Goal: Task Accomplishment & Management: Use online tool/utility

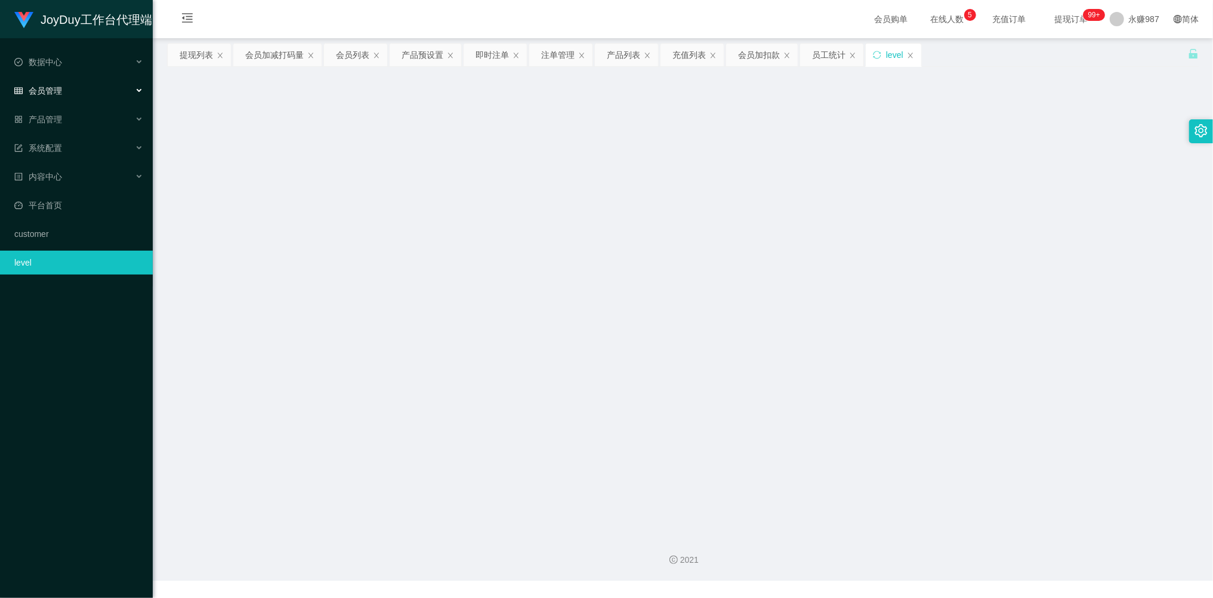
click at [63, 88] on div "会员管理" at bounding box center [76, 91] width 153 height 24
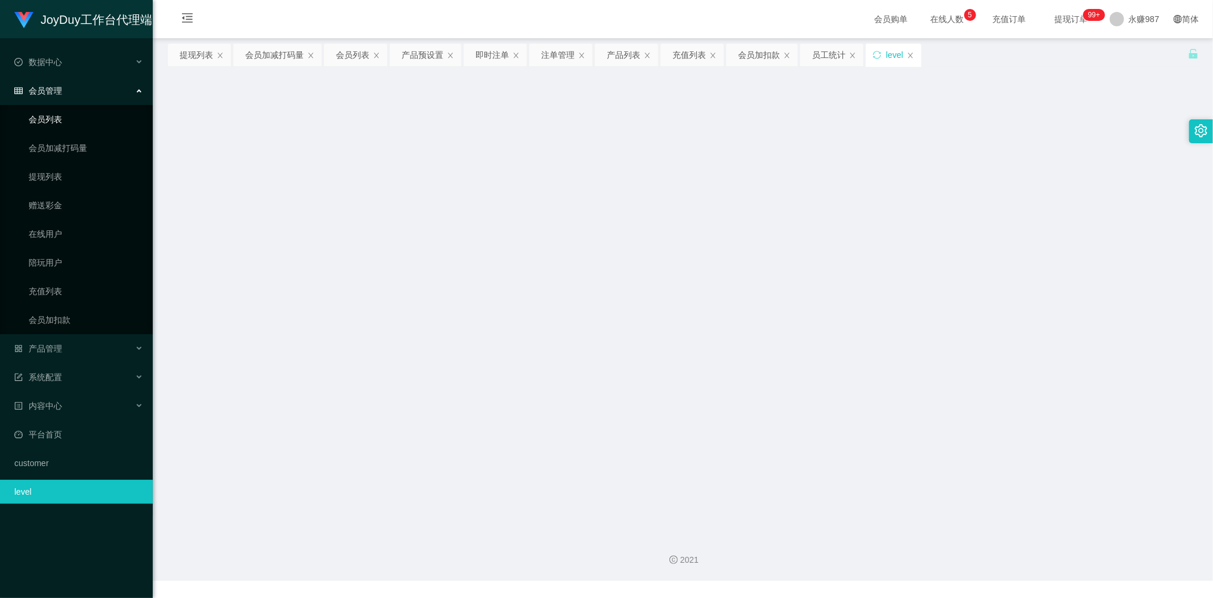
click at [55, 111] on link "会员列表" at bounding box center [86, 119] width 115 height 24
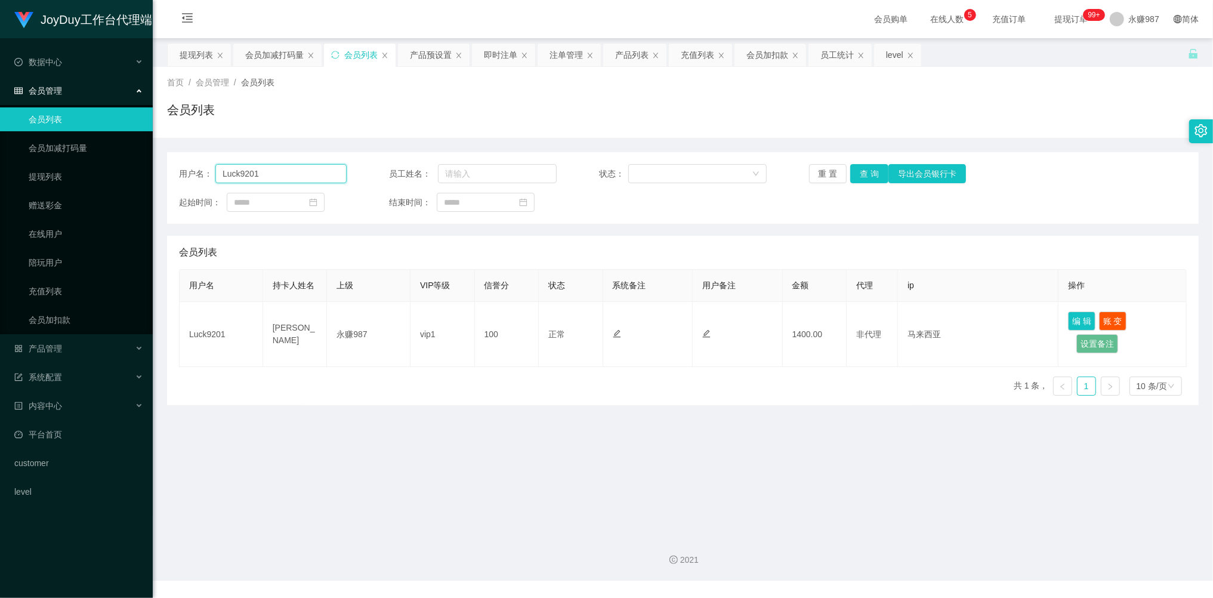
drag, startPoint x: 275, startPoint y: 177, endPoint x: 200, endPoint y: 167, distance: 75.2
click at [200, 167] on div "用户名： Luck9201" at bounding box center [263, 173] width 168 height 19
drag, startPoint x: 870, startPoint y: 174, endPoint x: 811, endPoint y: 192, distance: 61.1
click at [870, 174] on button "查 询" at bounding box center [869, 173] width 38 height 19
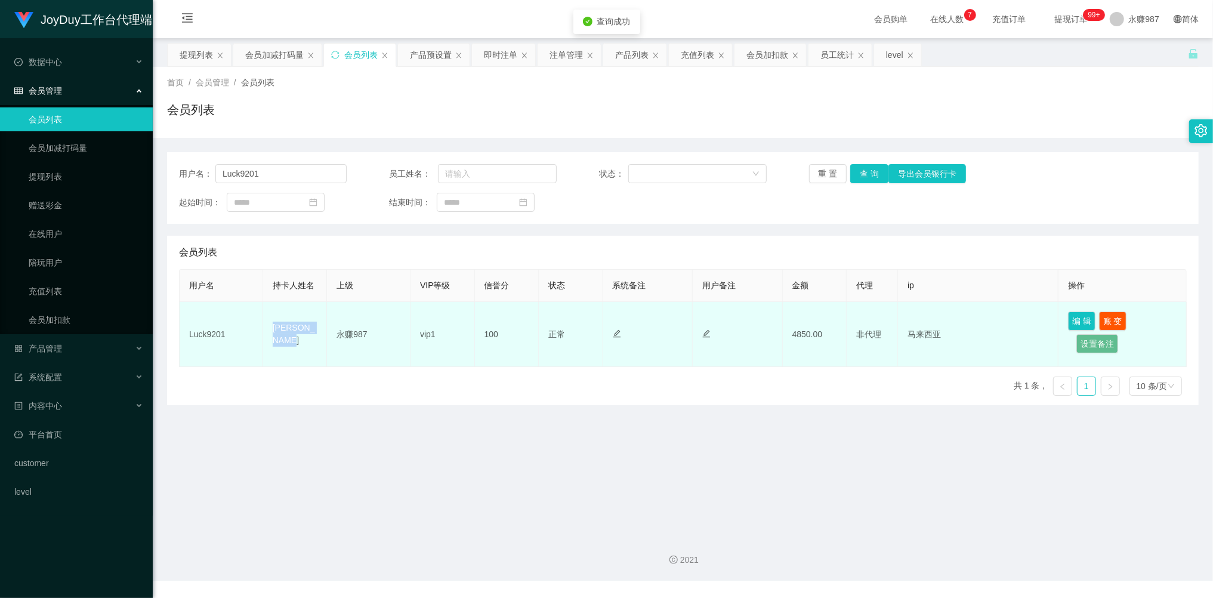
drag, startPoint x: 296, startPoint y: 339, endPoint x: 267, endPoint y: 327, distance: 31.6
click at [267, 327] on td "[PERSON_NAME]" at bounding box center [295, 334] width 64 height 65
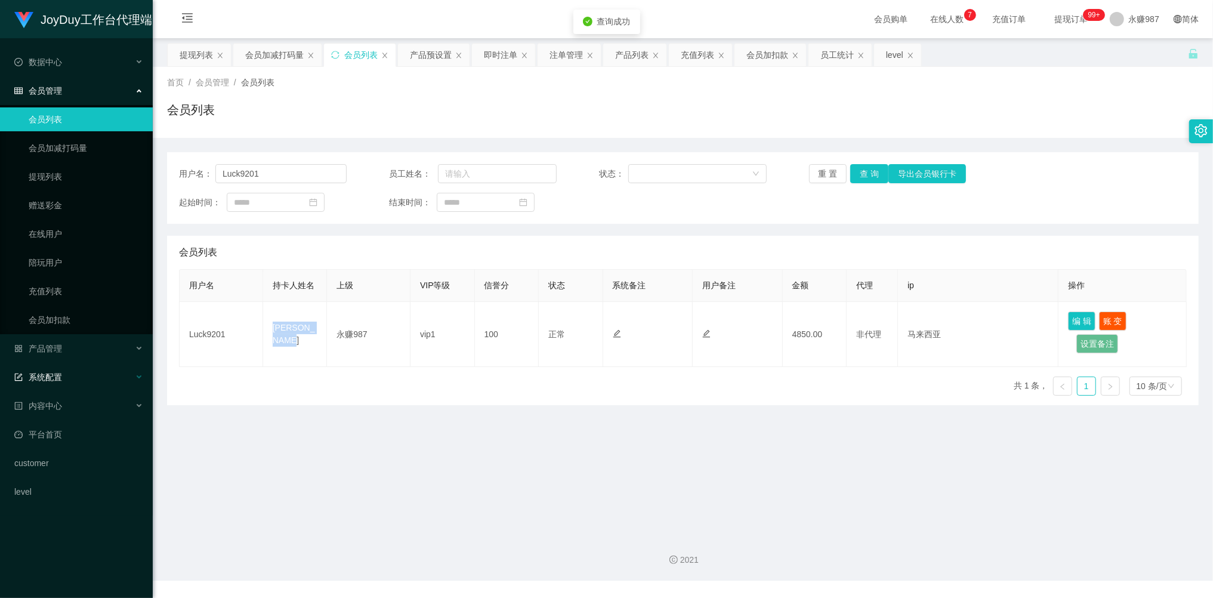
copy td "[PERSON_NAME]"
click at [626, 446] on main "关闭左侧 关闭右侧 关闭其它 刷新页面 提现列表 会员加减打码量 会员列表 产品预设置 即时注单 注单管理 产品列表 充值列表 会员加扣款 员工统计 leve…" at bounding box center [683, 281] width 1060 height 487
click at [55, 320] on link "会员加扣款" at bounding box center [86, 320] width 115 height 24
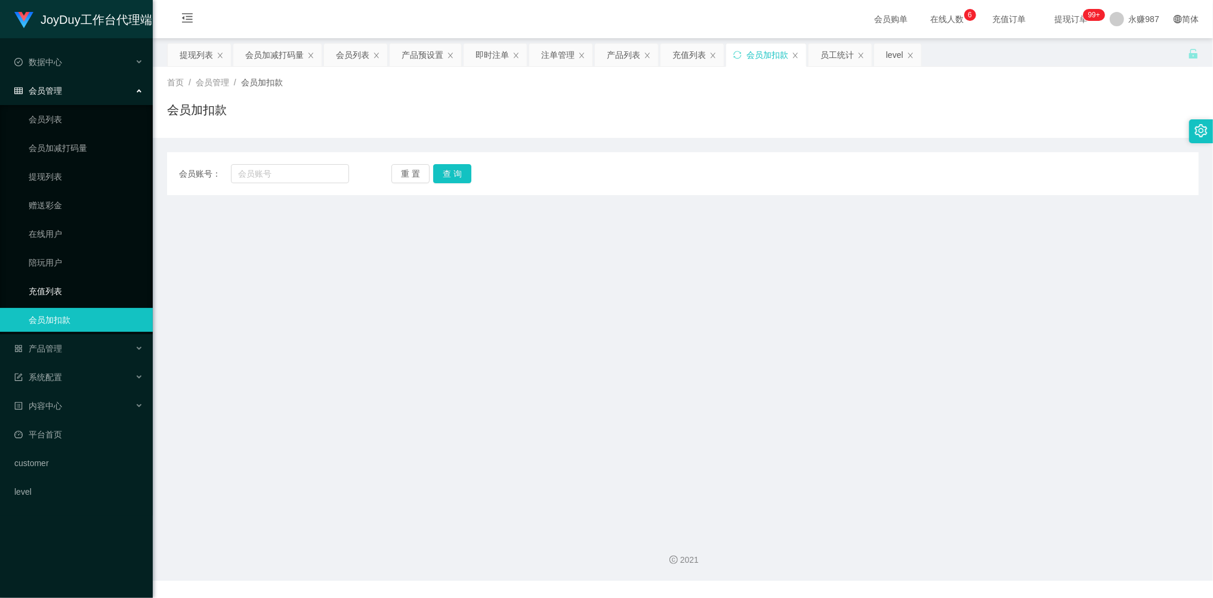
click at [63, 297] on link "充值列表" at bounding box center [86, 291] width 115 height 24
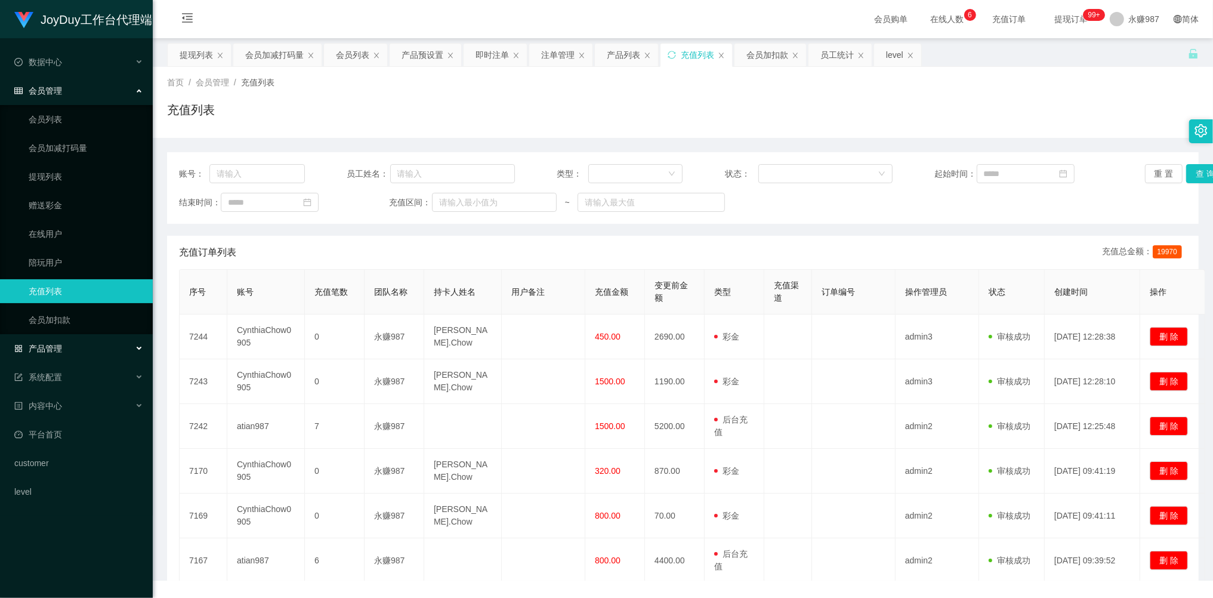
click at [53, 346] on span "产品管理" at bounding box center [38, 349] width 48 height 10
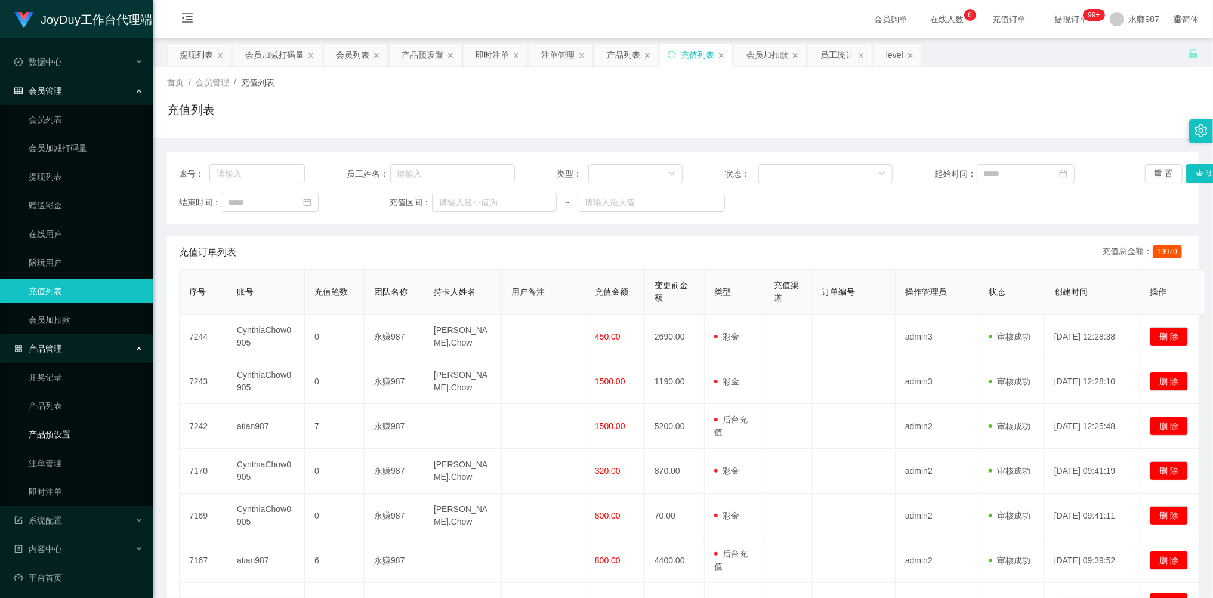
click at [63, 428] on link "产品预设置" at bounding box center [86, 434] width 115 height 24
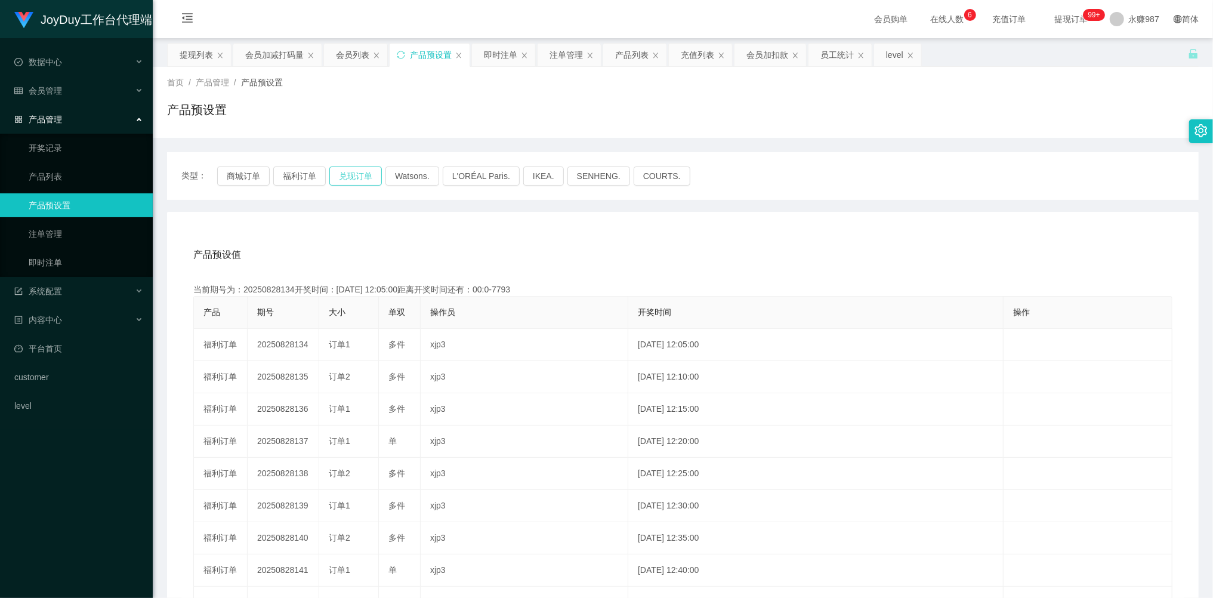
click at [368, 180] on button "兑现订单" at bounding box center [355, 175] width 52 height 19
click at [400, 251] on div "产品预设值 添加期号" at bounding box center [682, 254] width 979 height 33
click at [357, 175] on button "兑现订单" at bounding box center [355, 175] width 52 height 19
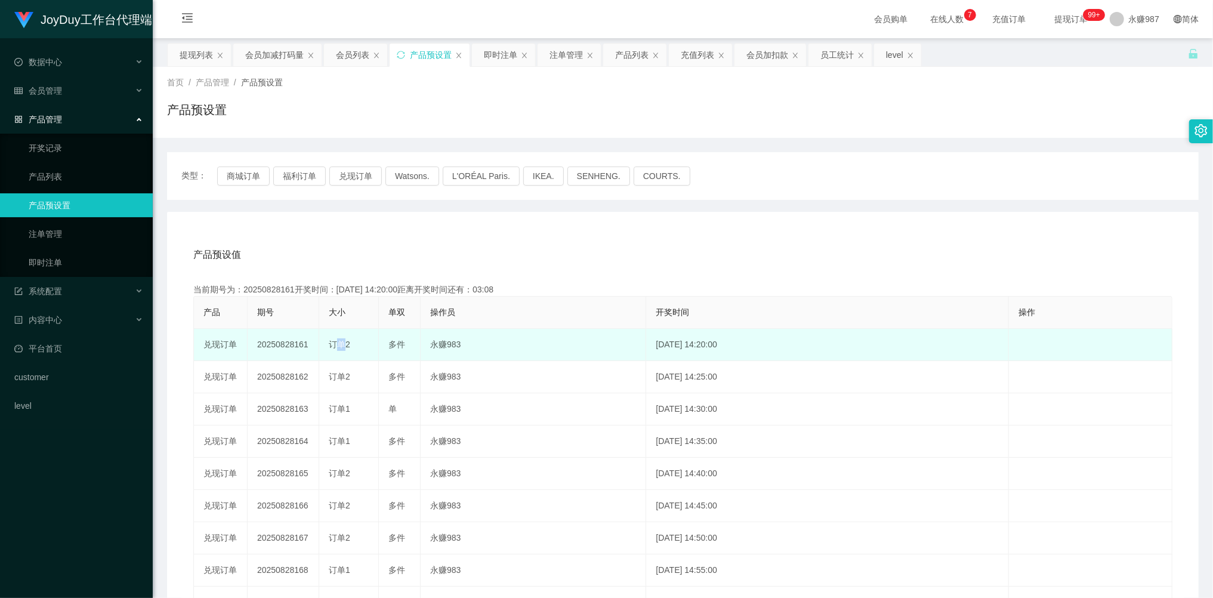
click at [334, 347] on span "订单2" at bounding box center [339, 344] width 21 height 10
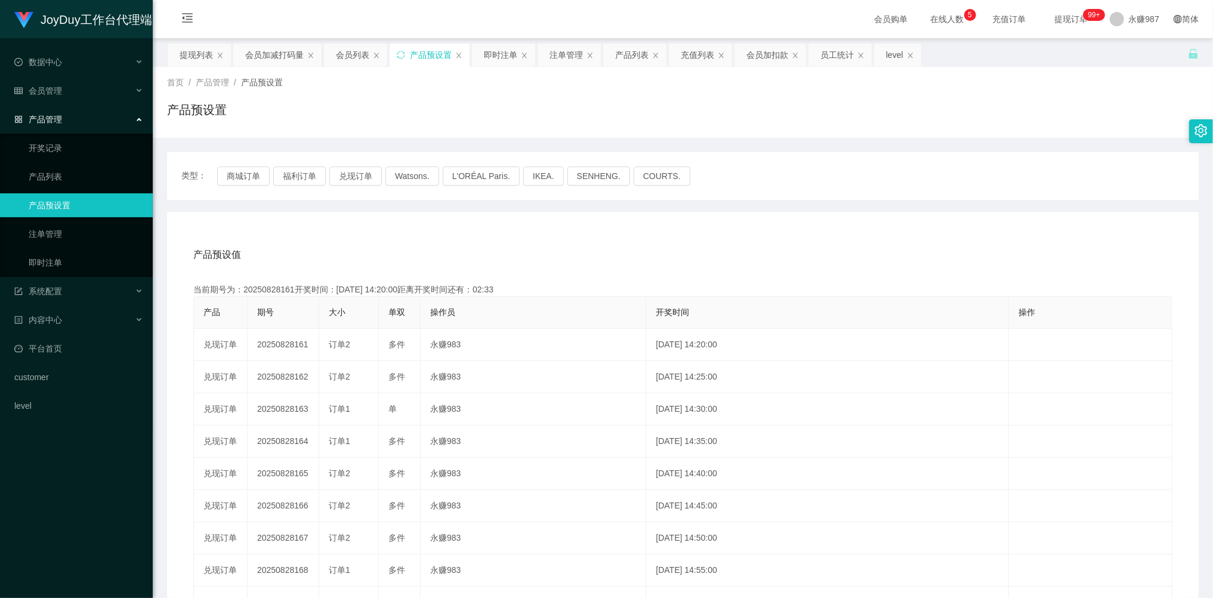
click at [558, 241] on div "产品预设值 添加期号" at bounding box center [682, 254] width 979 height 33
click at [75, 254] on link "即时注单" at bounding box center [86, 263] width 115 height 24
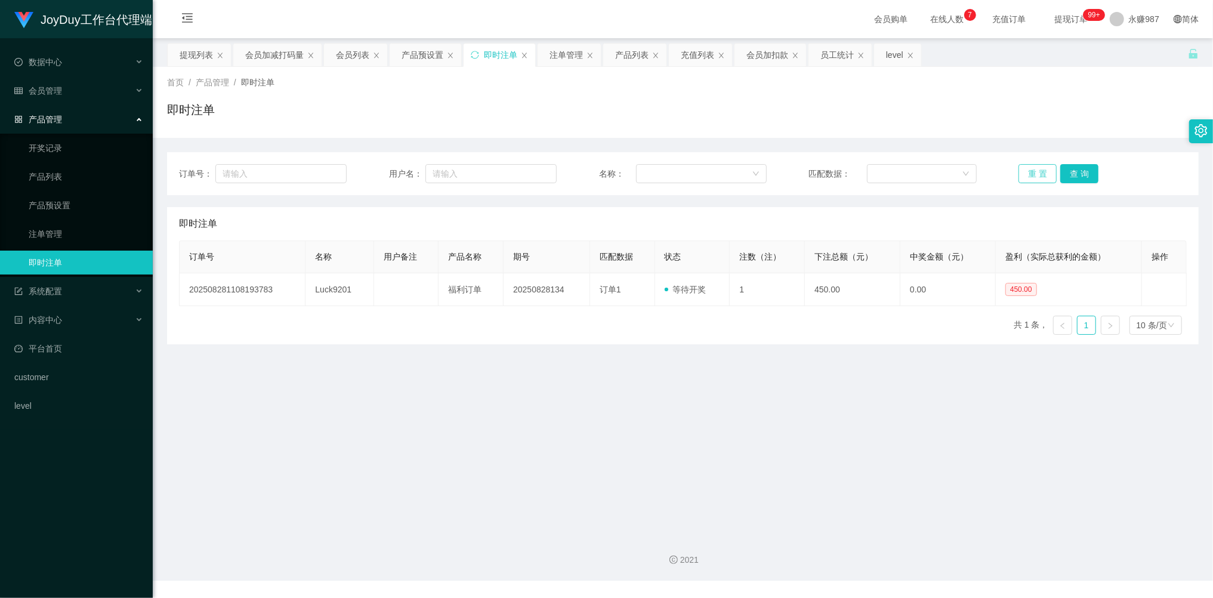
click at [1033, 173] on button "重 置" at bounding box center [1037, 173] width 38 height 19
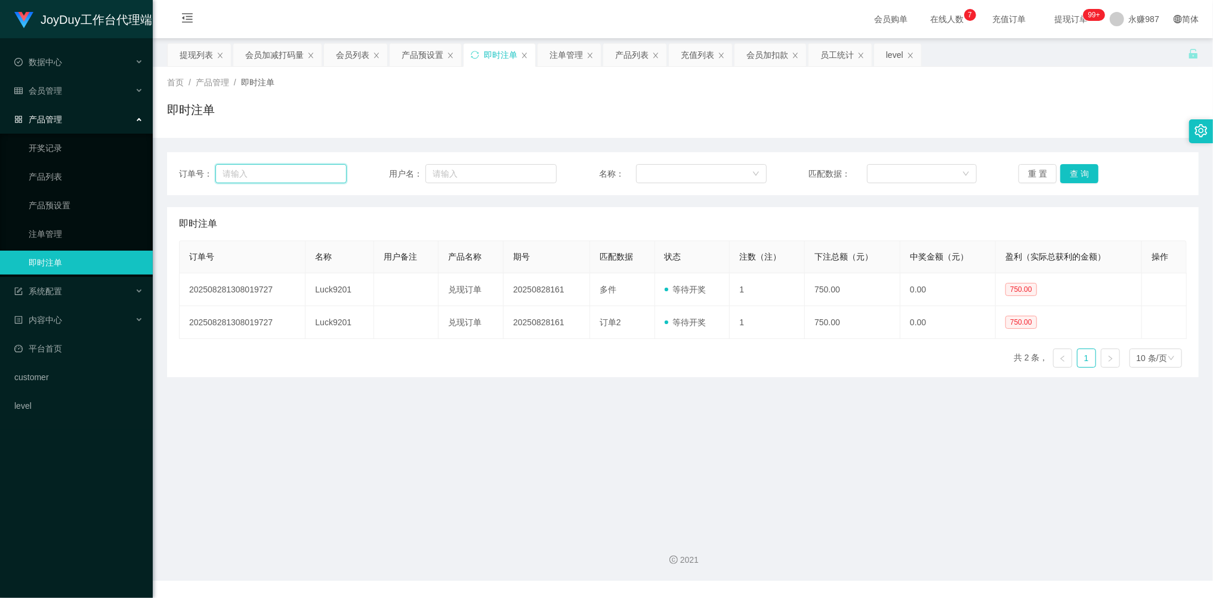
click at [292, 175] on input "text" at bounding box center [280, 173] width 131 height 19
type input "375"
click at [60, 89] on span "会员管理" at bounding box center [38, 91] width 48 height 10
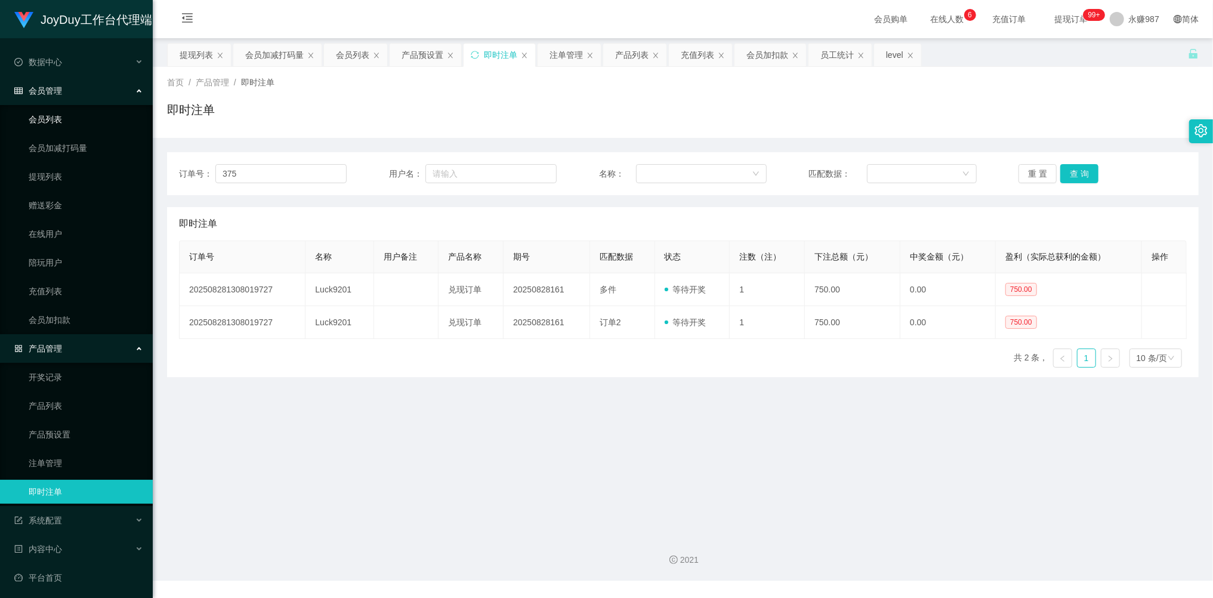
click at [53, 118] on link "会员列表" at bounding box center [86, 119] width 115 height 24
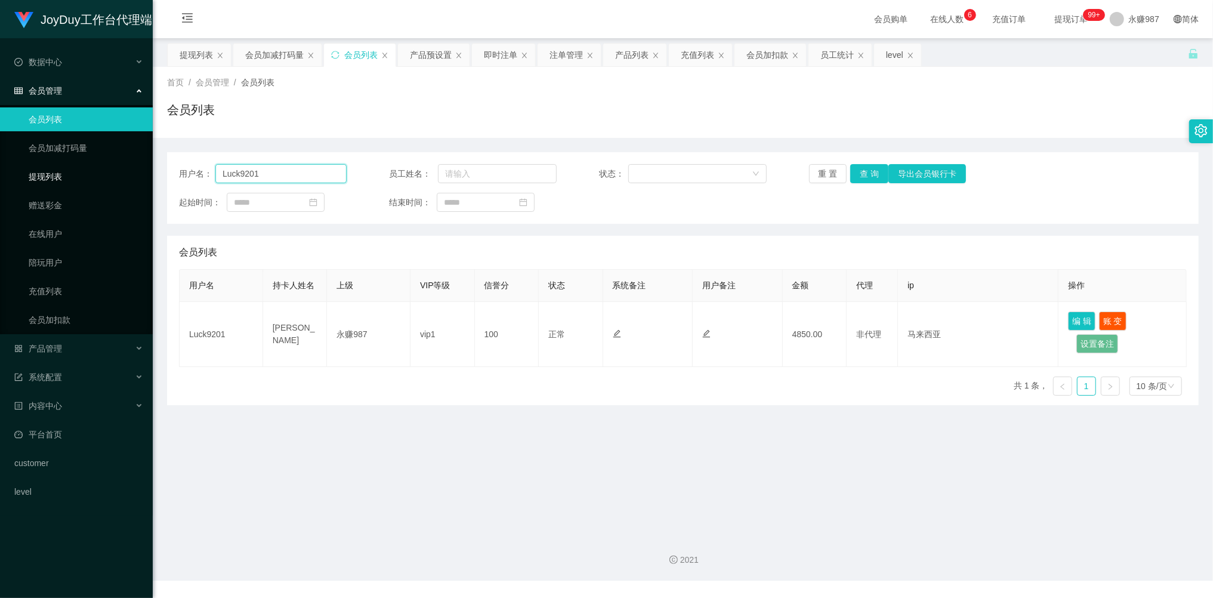
drag, startPoint x: 272, startPoint y: 174, endPoint x: 129, endPoint y: 168, distance: 142.7
click at [129, 168] on section "JoyDuy工作台代理端 数据中心 员工统计 团队统计 会员管理 会员列表 会员加减打码量 提现列表 赠送彩金 在线用户 陪玩用户 充值列表 会员加扣款 产品…" at bounding box center [606, 290] width 1213 height 580
click at [57, 113] on link "会员列表" at bounding box center [86, 119] width 115 height 24
click at [58, 89] on span "会员管理" at bounding box center [38, 91] width 48 height 10
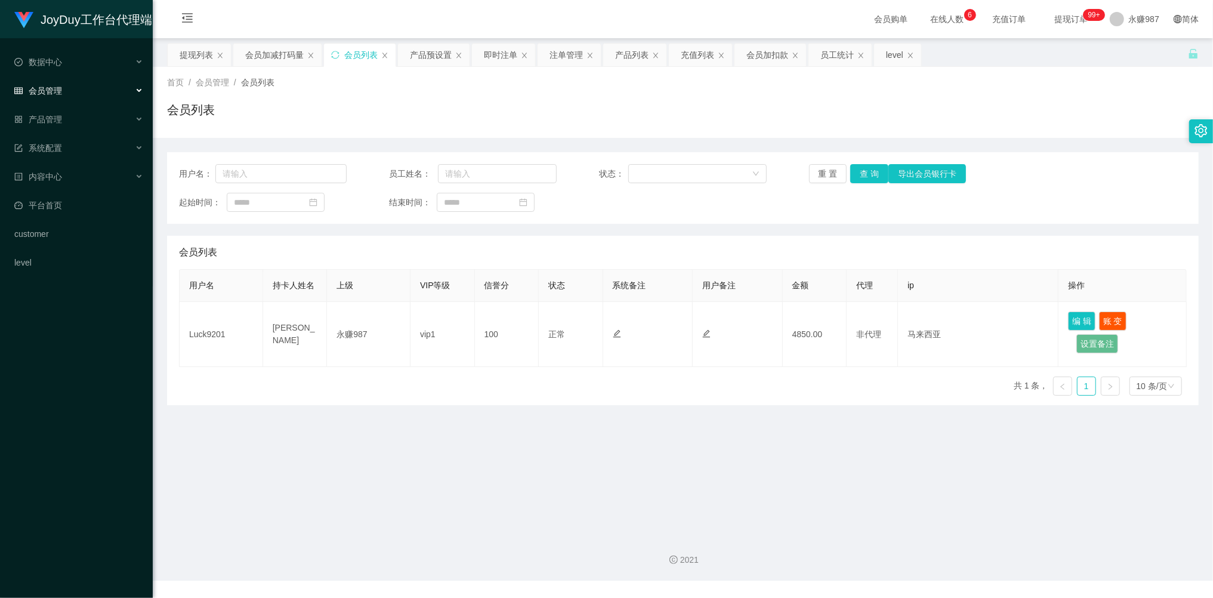
click at [51, 91] on span "会员管理" at bounding box center [38, 91] width 48 height 10
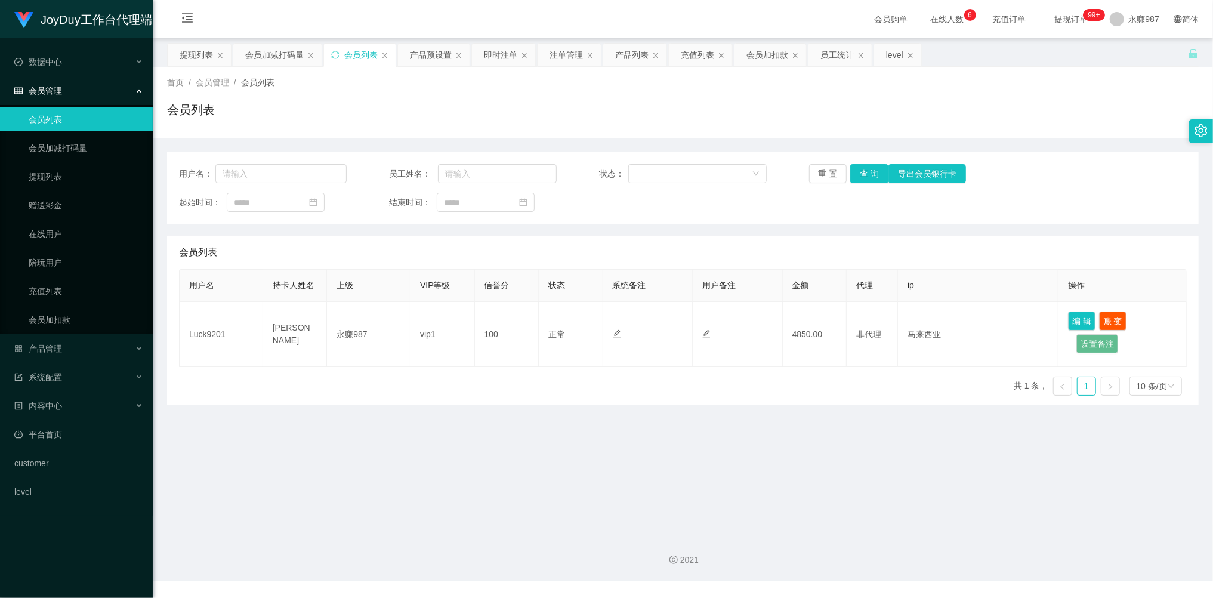
click at [53, 115] on link "会员列表" at bounding box center [86, 119] width 115 height 24
click at [824, 173] on button "重 置" at bounding box center [828, 173] width 38 height 19
click at [824, 173] on button "重 置" at bounding box center [834, 173] width 51 height 19
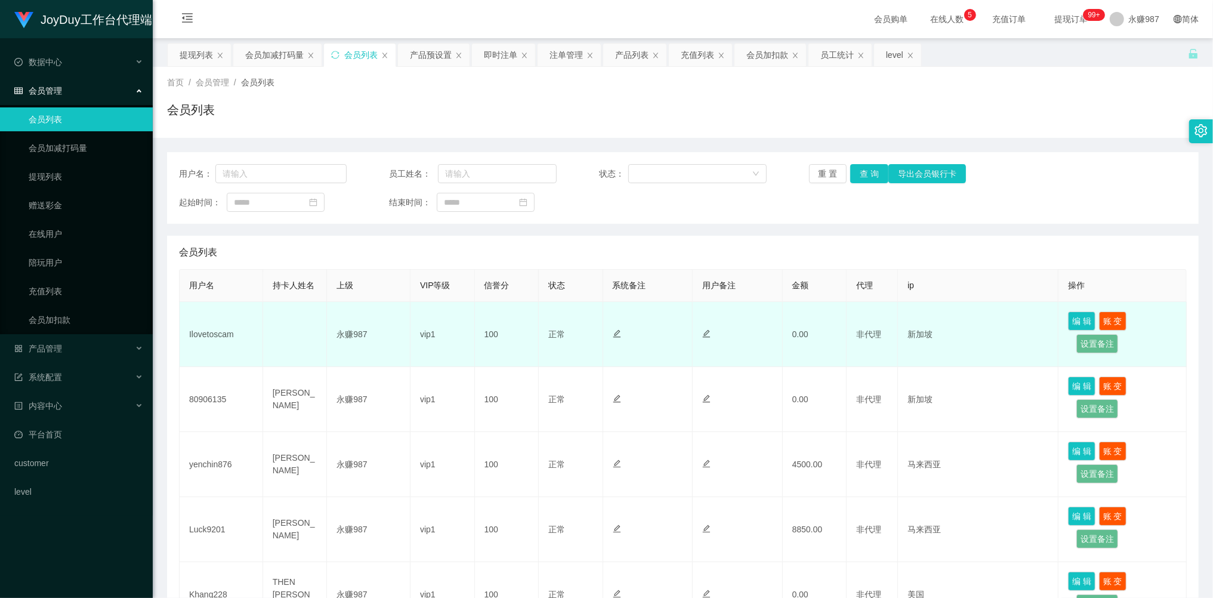
click at [211, 335] on td "Ilovetoscam" at bounding box center [222, 334] width 84 height 65
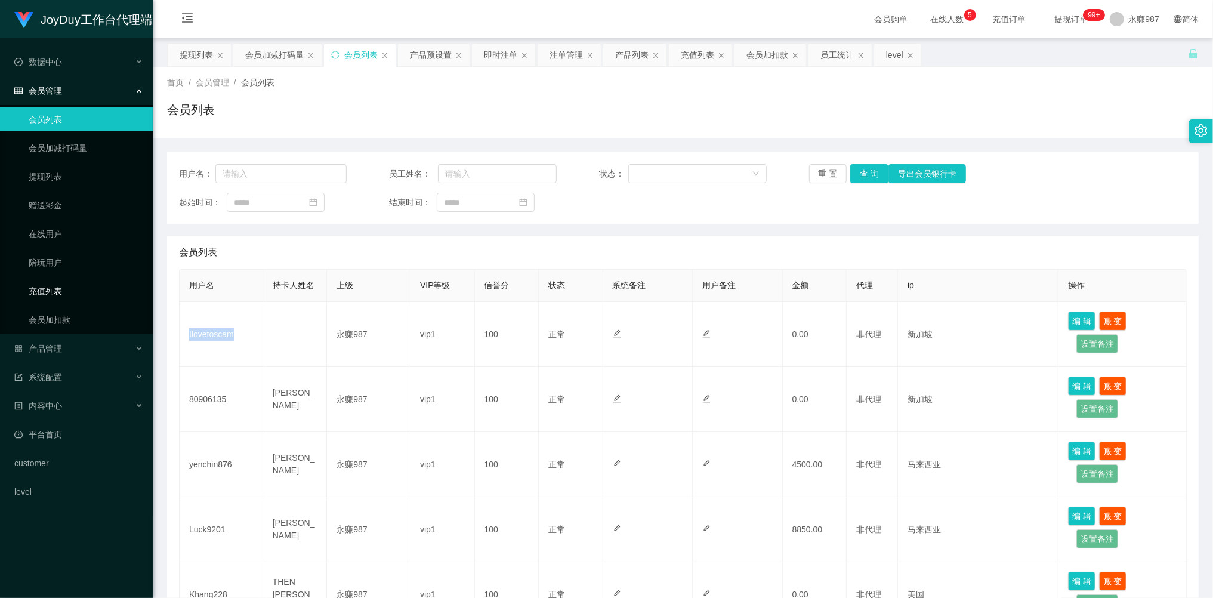
copy td "Ilovetoscam"
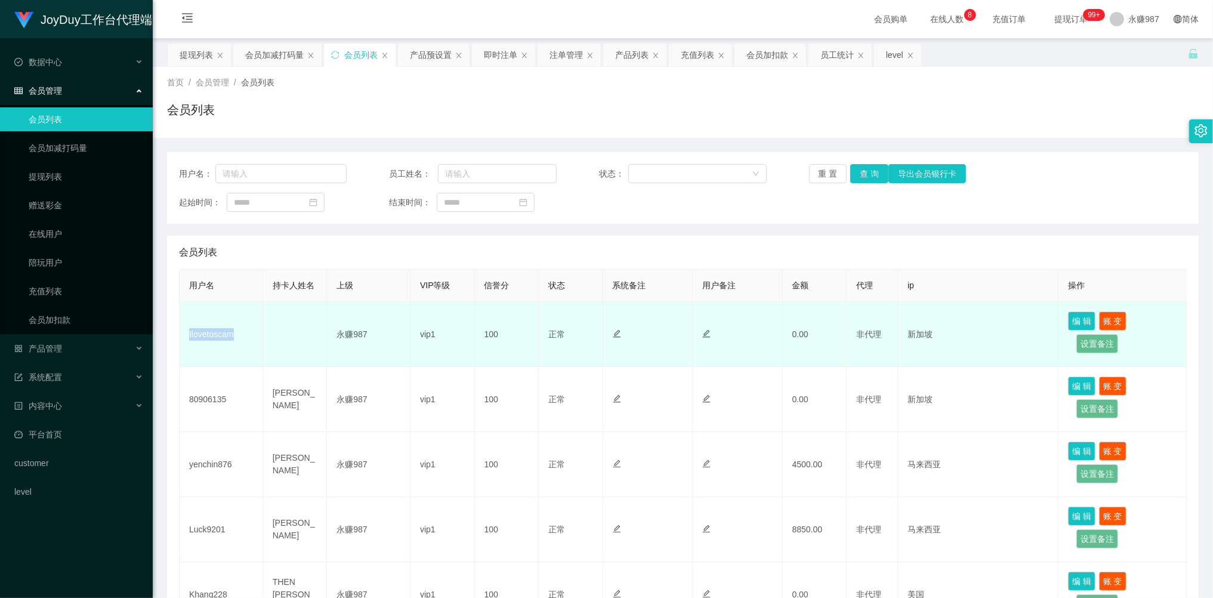
click at [217, 338] on td "Ilovetoscam" at bounding box center [222, 334] width 84 height 65
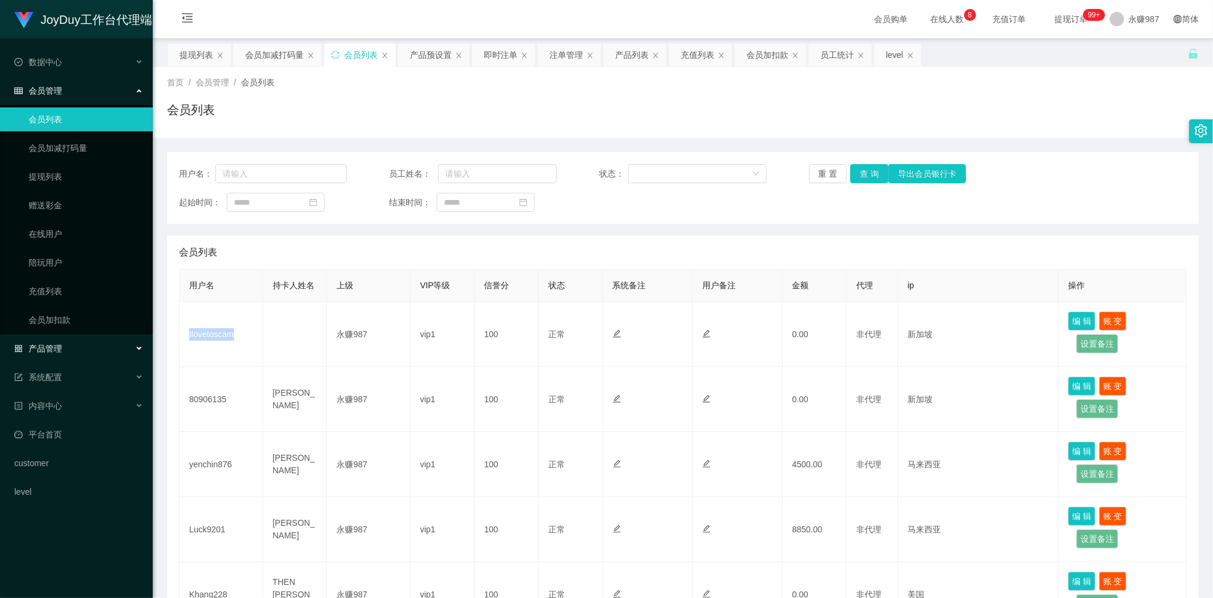
click at [56, 354] on div "产品管理" at bounding box center [76, 348] width 153 height 24
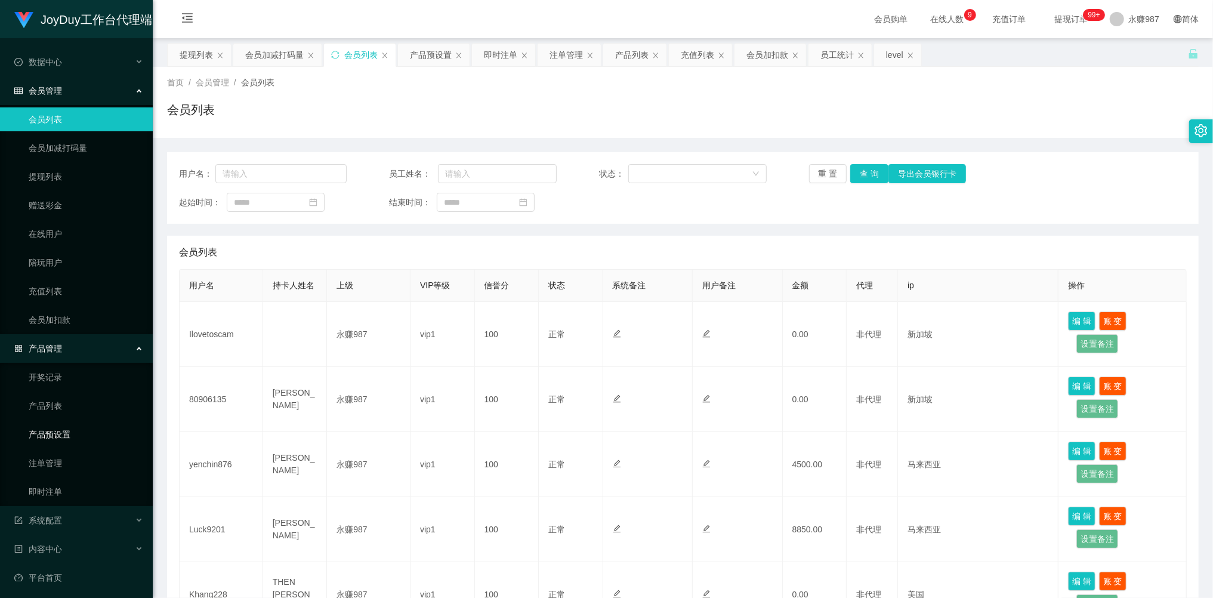
click at [62, 428] on link "产品预设置" at bounding box center [86, 434] width 115 height 24
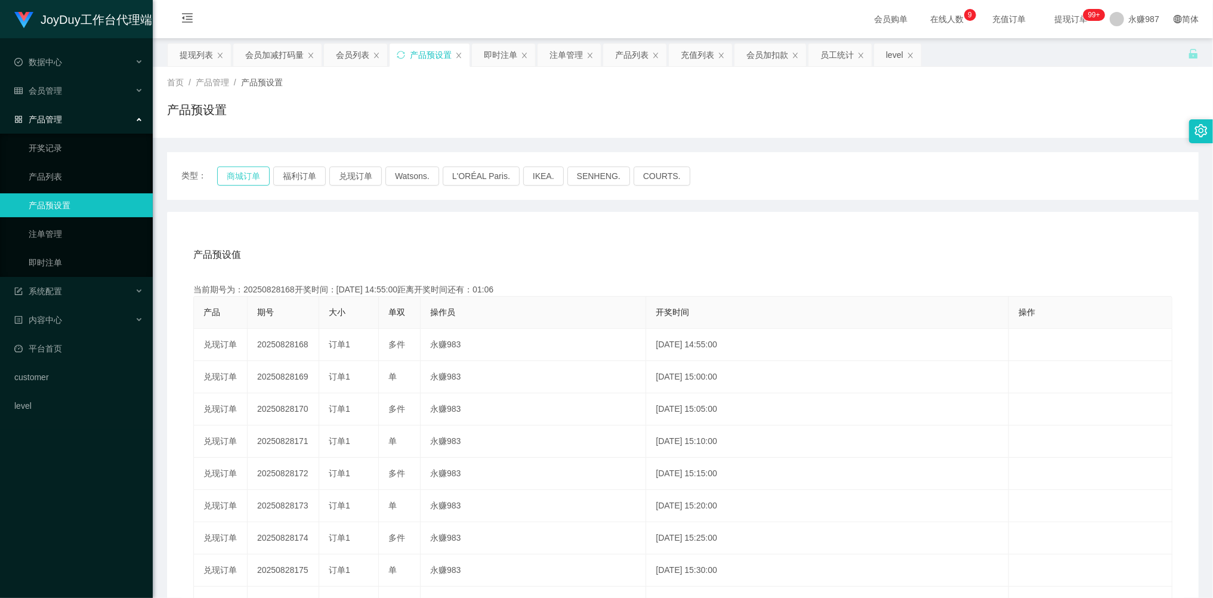
click at [252, 180] on button "商城订单" at bounding box center [243, 175] width 52 height 19
click at [242, 177] on button "商城订单" at bounding box center [243, 175] width 52 height 19
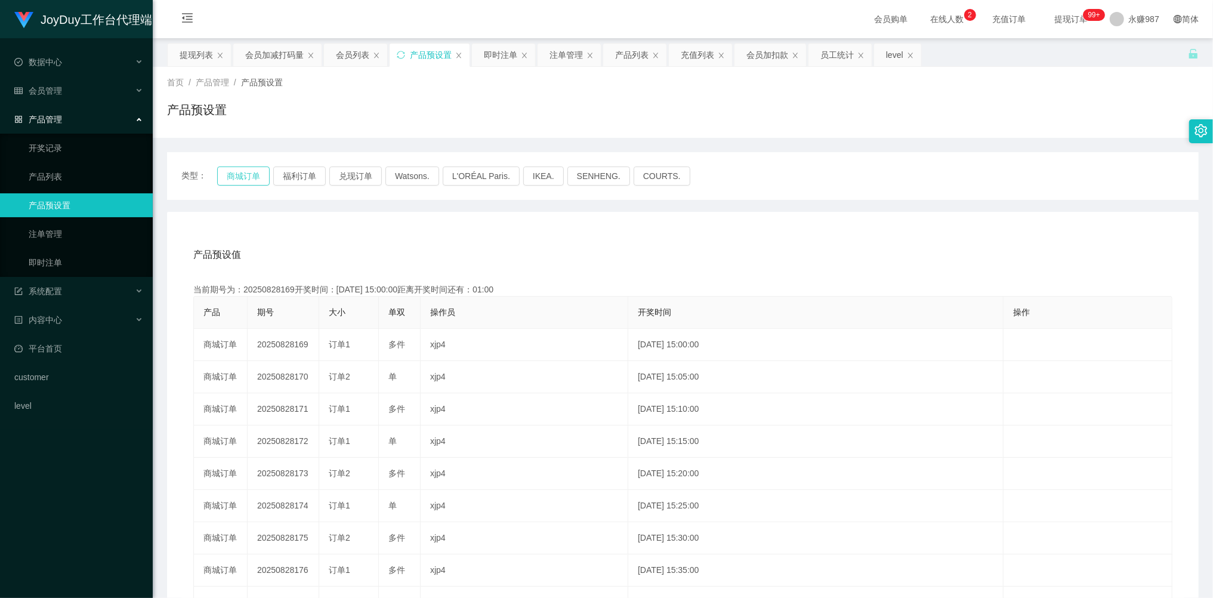
click at [254, 169] on button "商城订单" at bounding box center [243, 175] width 52 height 19
click at [239, 170] on button "商城订单" at bounding box center [243, 175] width 52 height 19
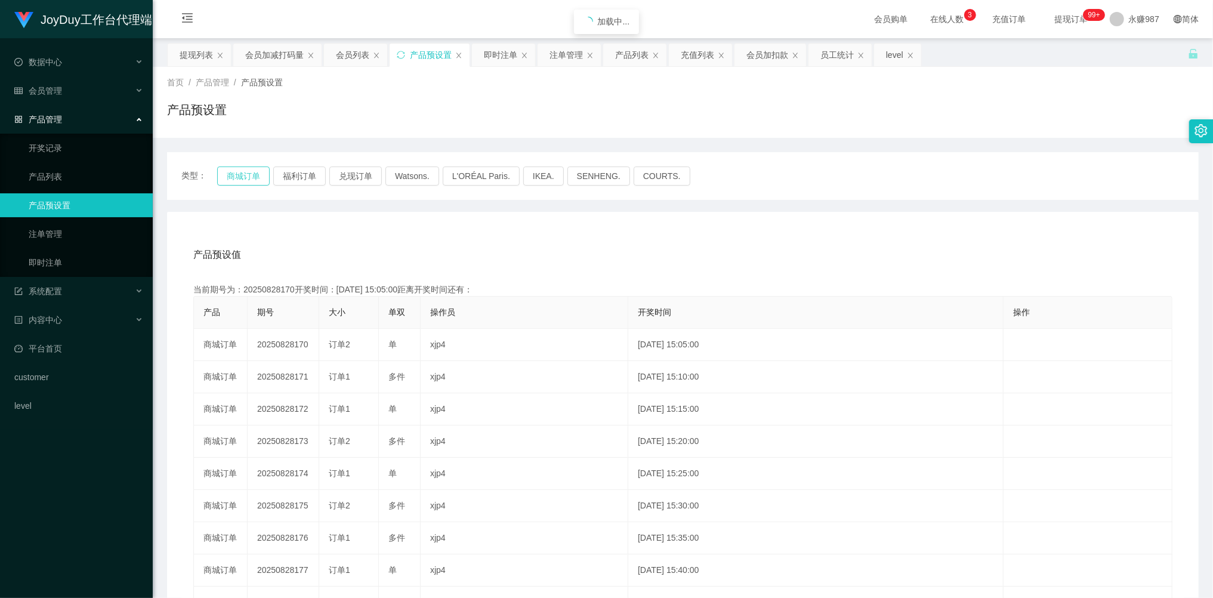
click at [239, 170] on button "商城订单" at bounding box center [243, 175] width 52 height 19
click at [258, 179] on button "商城订单" at bounding box center [243, 175] width 52 height 19
click at [52, 263] on link "即时注单" at bounding box center [86, 263] width 115 height 24
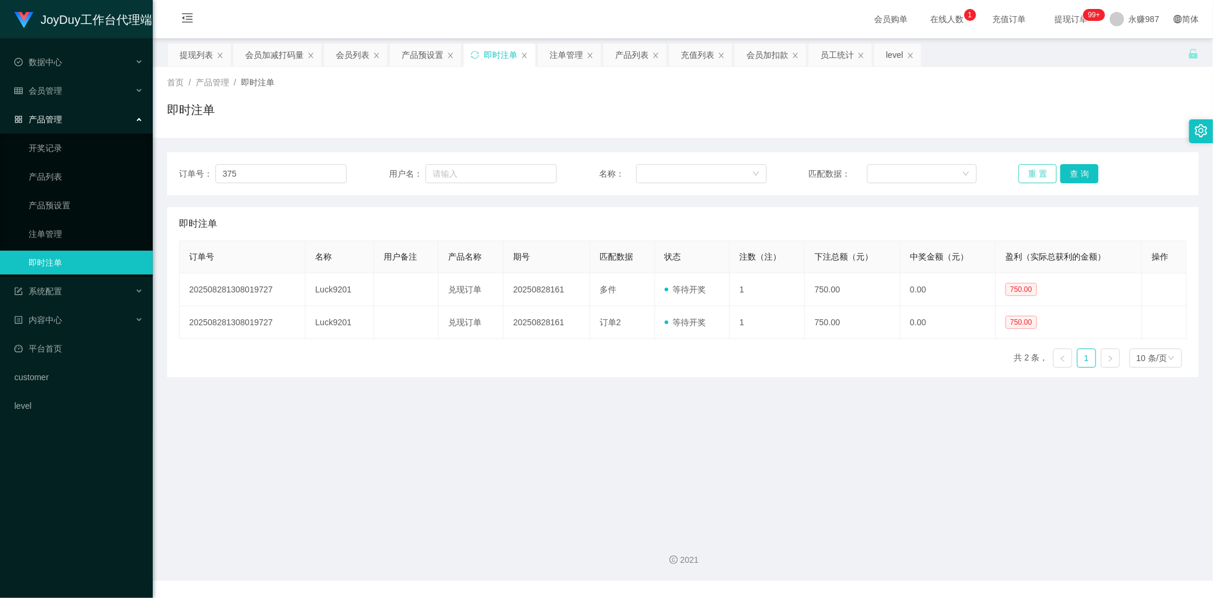
click at [1027, 174] on button "重 置" at bounding box center [1037, 173] width 38 height 19
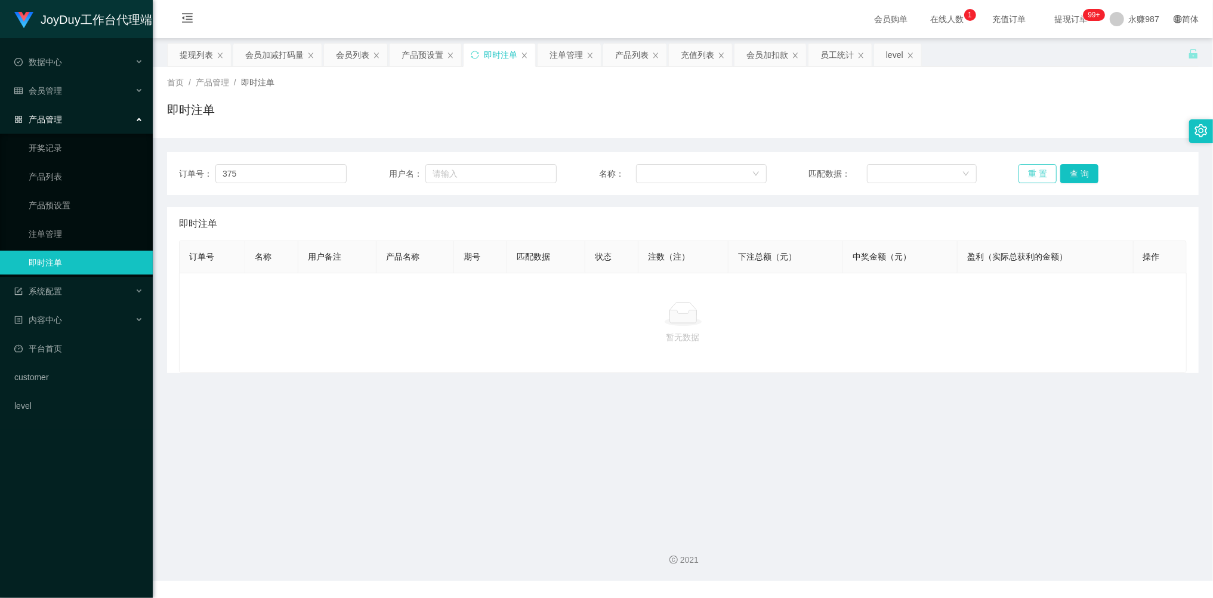
click at [1028, 174] on button "重 置" at bounding box center [1037, 173] width 38 height 19
click at [1027, 177] on button "重 置" at bounding box center [1037, 173] width 38 height 19
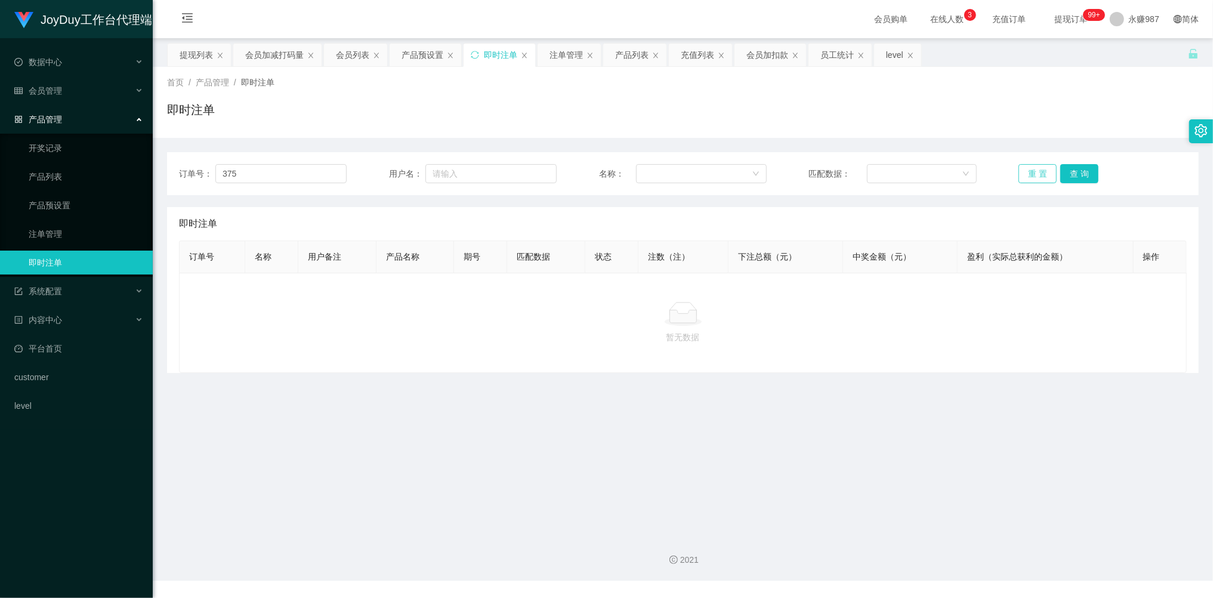
click at [1033, 177] on button "重 置" at bounding box center [1037, 173] width 38 height 19
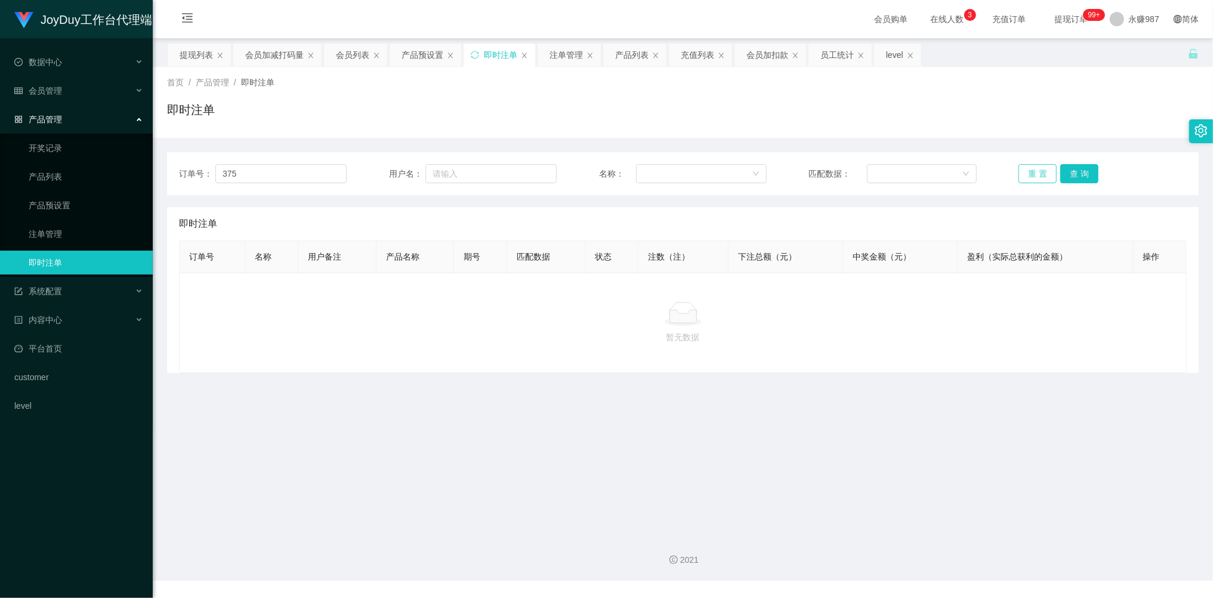
click at [1033, 177] on button "重 置" at bounding box center [1037, 173] width 38 height 19
click at [1043, 175] on button "重 置" at bounding box center [1037, 173] width 38 height 19
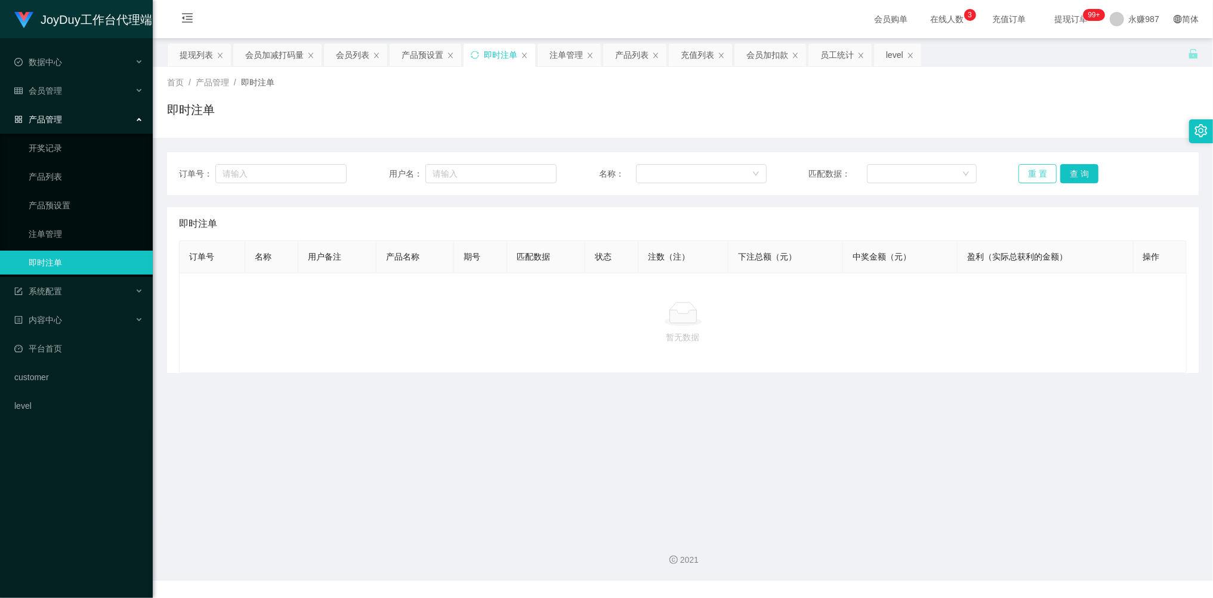
click at [1041, 175] on button "重 置" at bounding box center [1037, 173] width 38 height 19
click at [1040, 175] on button "重 置" at bounding box center [1037, 173] width 38 height 19
click at [1036, 171] on button "重 置" at bounding box center [1037, 173] width 38 height 19
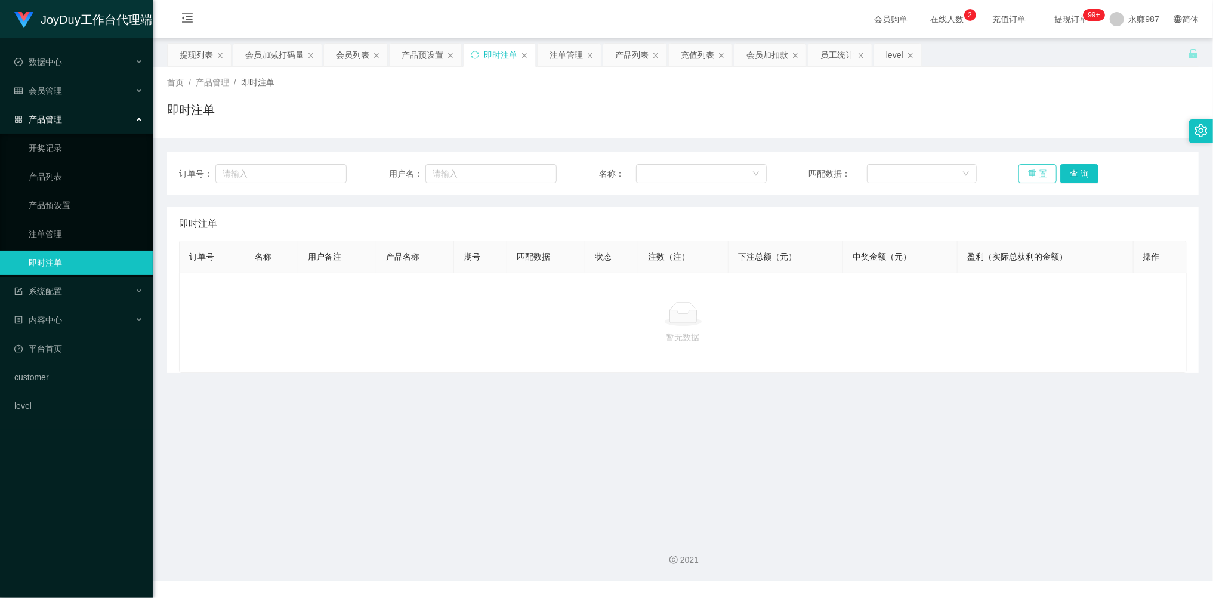
click at [1036, 171] on button "重 置" at bounding box center [1037, 173] width 38 height 19
click at [63, 222] on link "注单管理" at bounding box center [86, 234] width 115 height 24
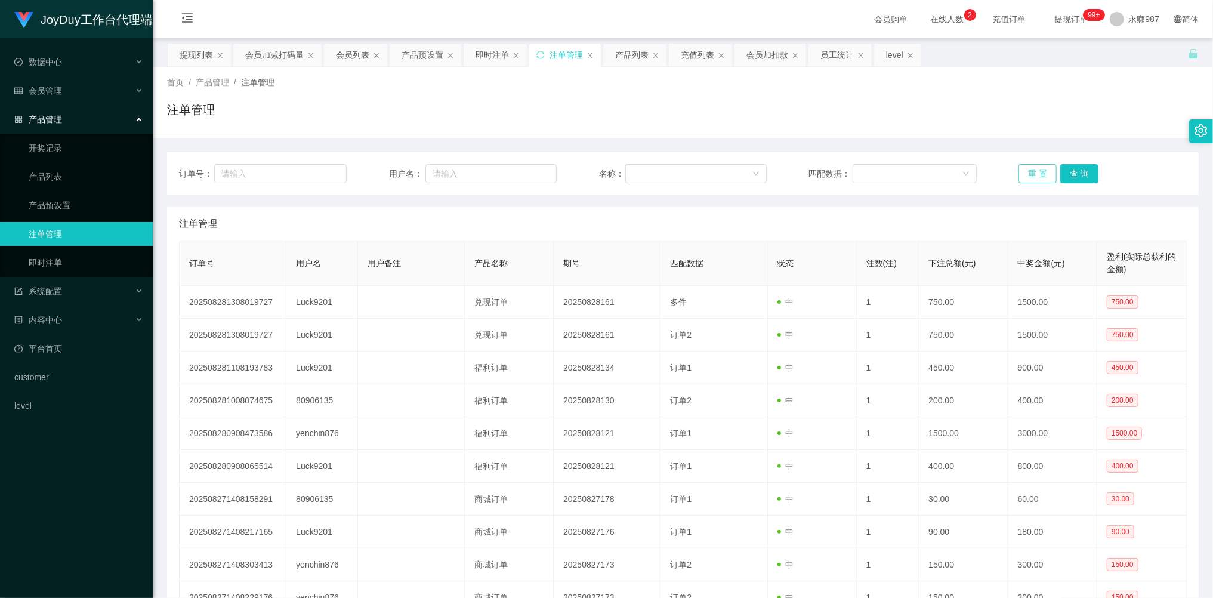
click at [1037, 174] on button "重 置" at bounding box center [1037, 173] width 38 height 19
click at [1036, 174] on button "重 置" at bounding box center [1037, 173] width 38 height 19
click at [1034, 174] on button "重 置" at bounding box center [1037, 173] width 38 height 19
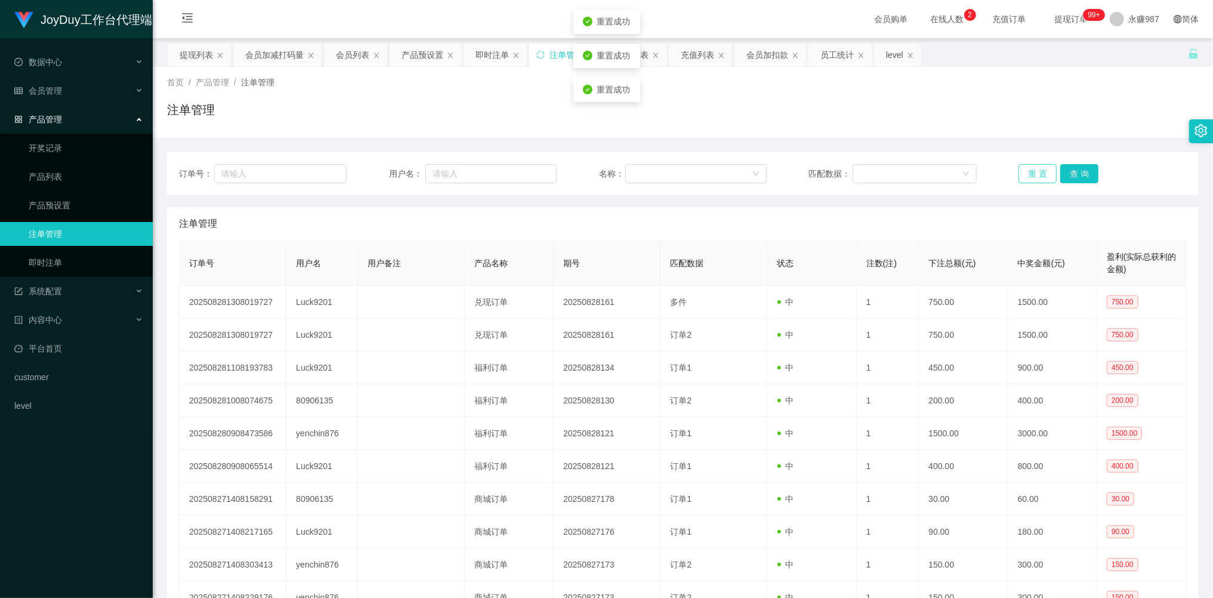
click at [1034, 174] on button "重 置" at bounding box center [1037, 173] width 38 height 19
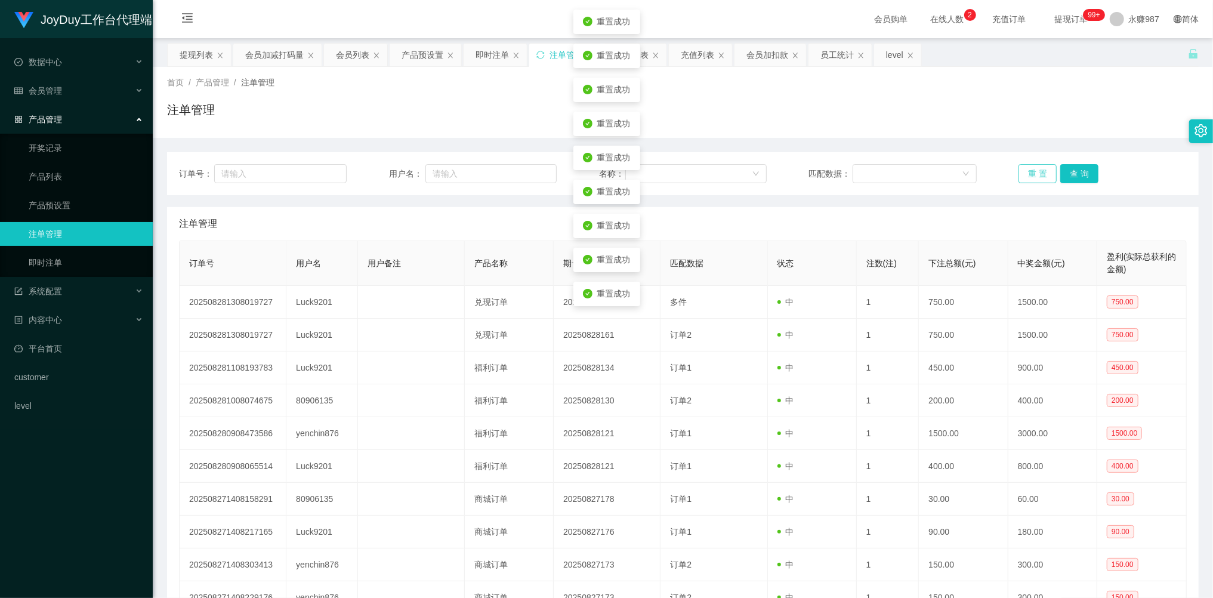
click at [1034, 174] on button "重 置" at bounding box center [1037, 173] width 38 height 19
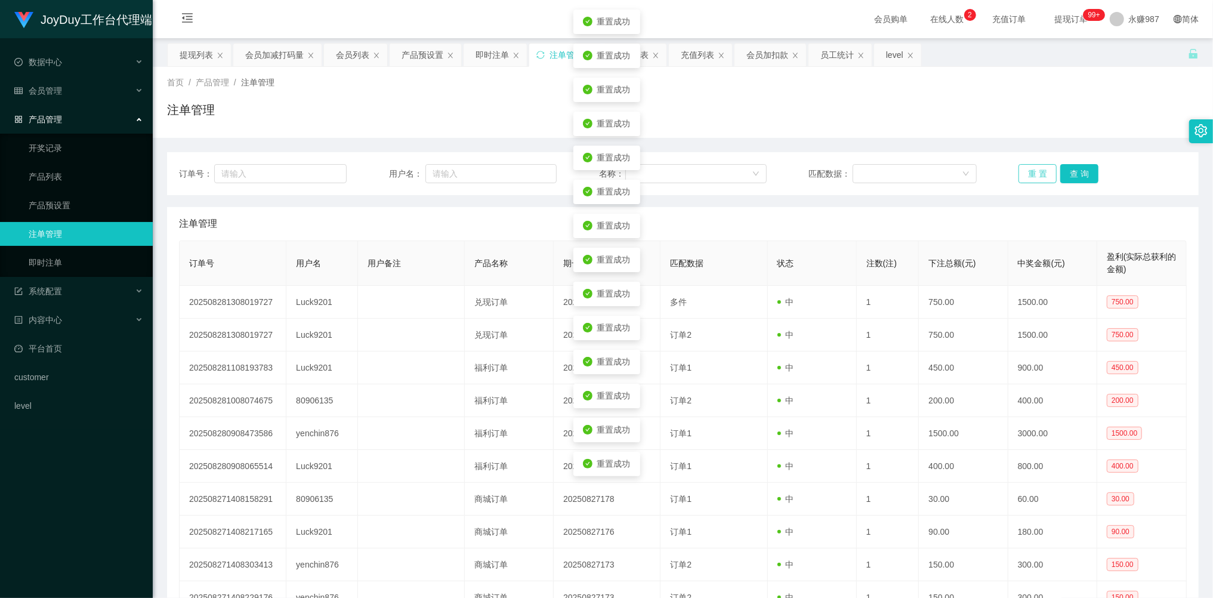
click at [1034, 174] on button "重 置" at bounding box center [1037, 173] width 38 height 19
click at [1033, 174] on button "重 置" at bounding box center [1037, 173] width 38 height 19
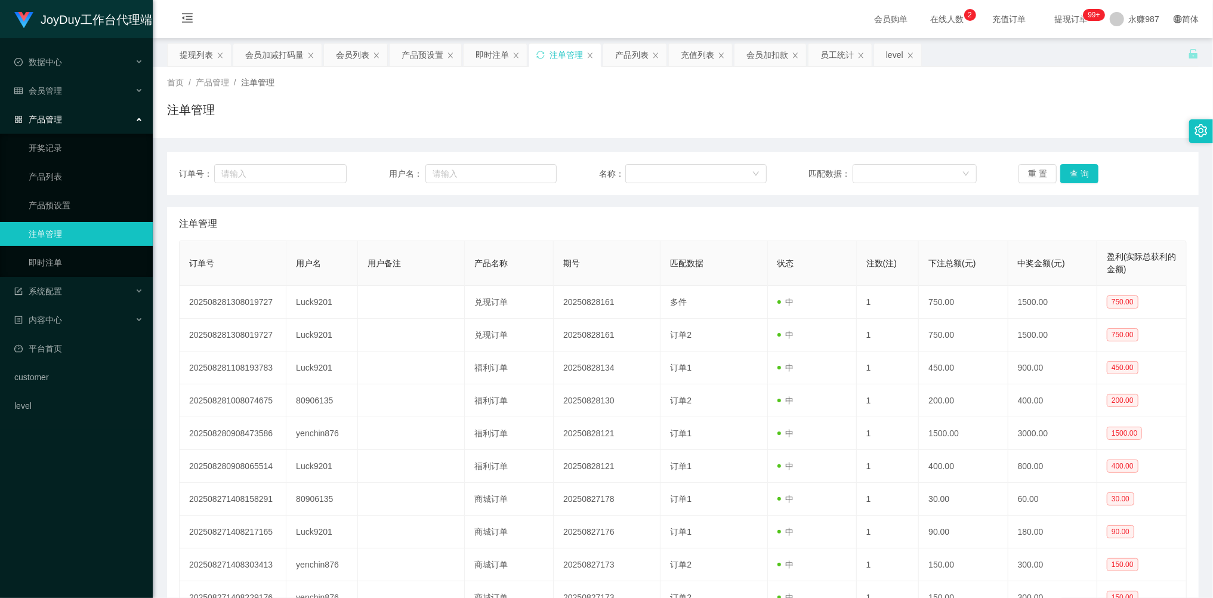
click at [49, 239] on link "注单管理" at bounding box center [86, 234] width 115 height 24
click at [1040, 172] on button "重 置" at bounding box center [1037, 173] width 38 height 19
click at [1039, 172] on button "重 置" at bounding box center [1037, 173] width 38 height 19
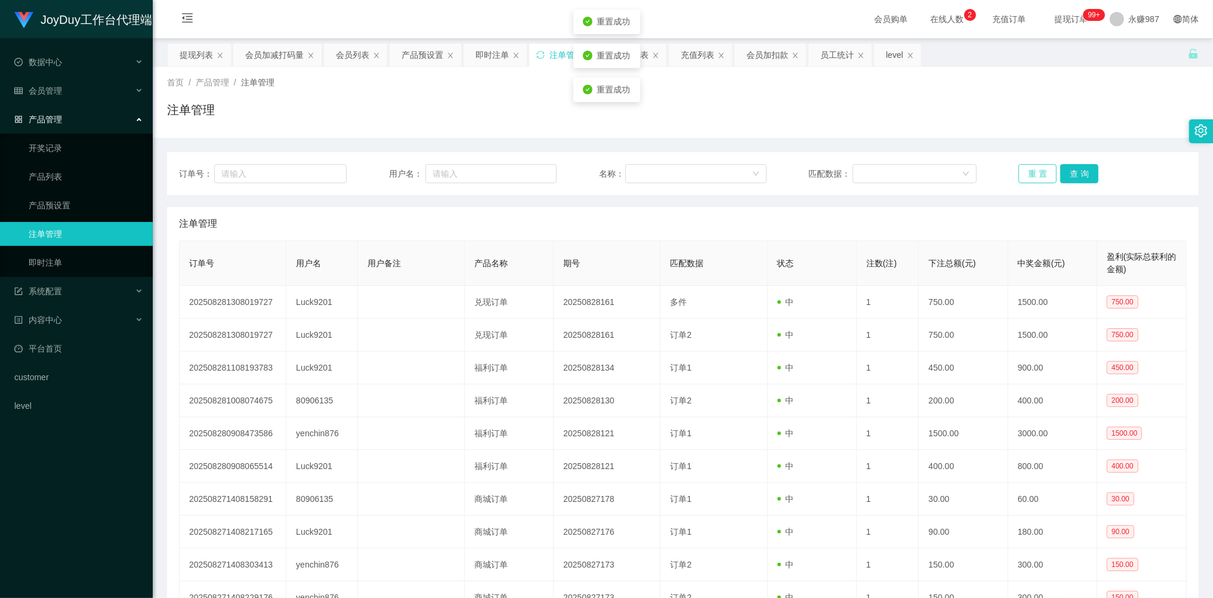
click at [1039, 172] on button "重 置" at bounding box center [1037, 173] width 38 height 19
click at [47, 261] on link "即时注单" at bounding box center [86, 263] width 115 height 24
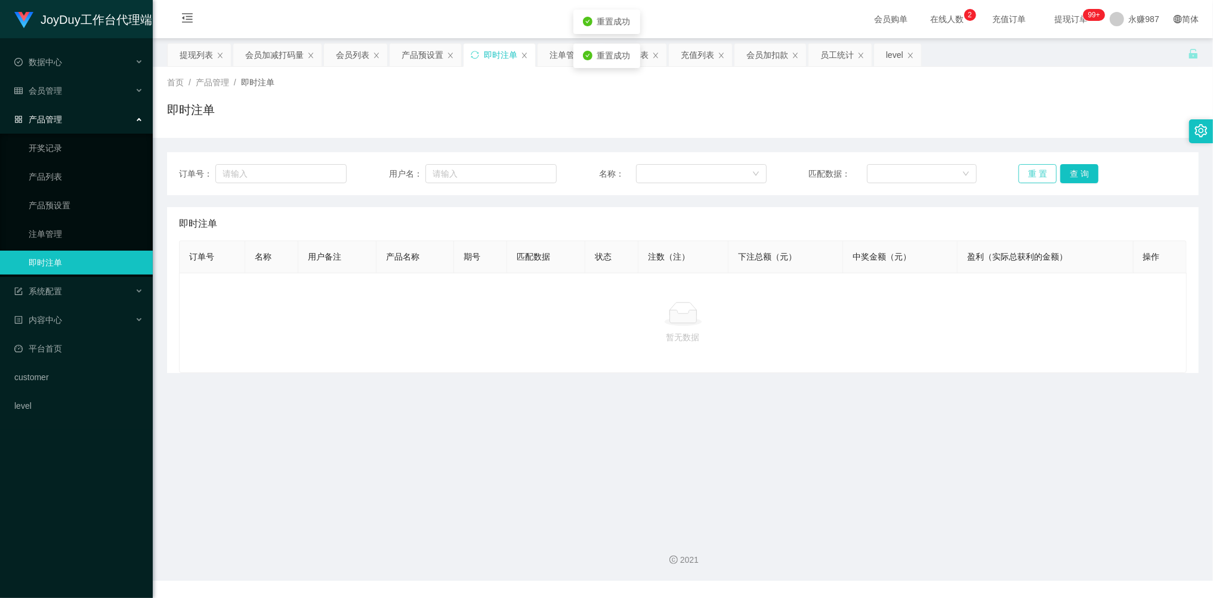
click at [1019, 178] on button "重 置" at bounding box center [1037, 173] width 38 height 19
drag, startPoint x: 1021, startPoint y: 177, endPoint x: 1031, endPoint y: 173, distance: 10.4
click at [1028, 174] on button "重 置" at bounding box center [1037, 173] width 38 height 19
click at [1034, 172] on button "重 置" at bounding box center [1037, 173] width 38 height 19
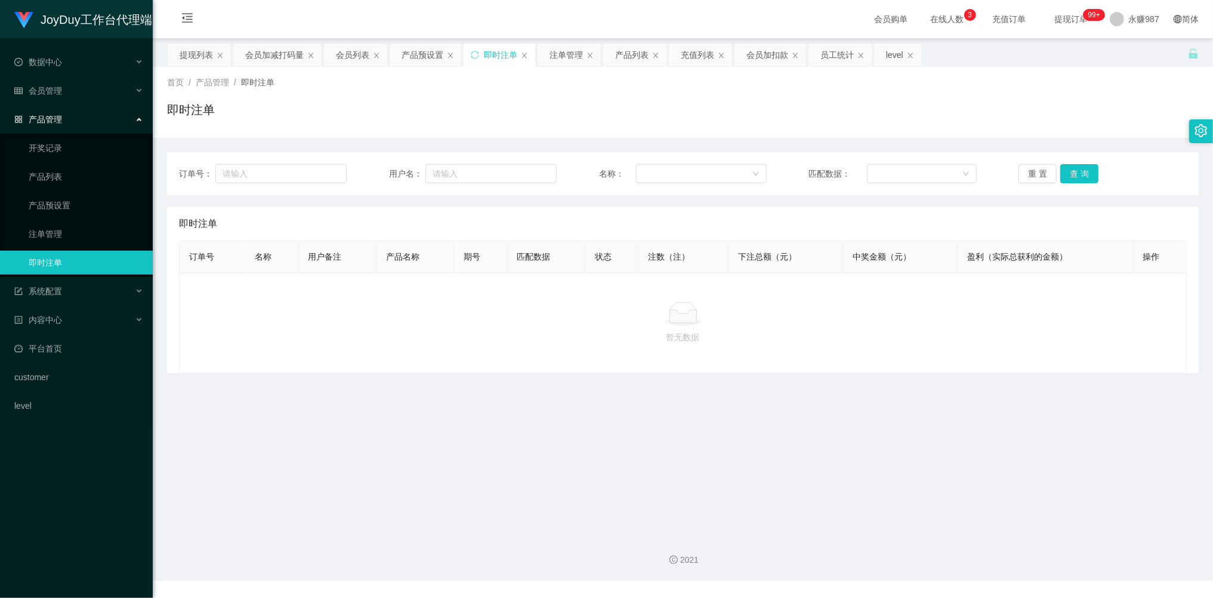
click at [45, 255] on link "即时注单" at bounding box center [86, 263] width 115 height 24
click at [48, 254] on link "即时注单" at bounding box center [86, 263] width 115 height 24
click at [1038, 172] on button "重 置" at bounding box center [1037, 173] width 38 height 19
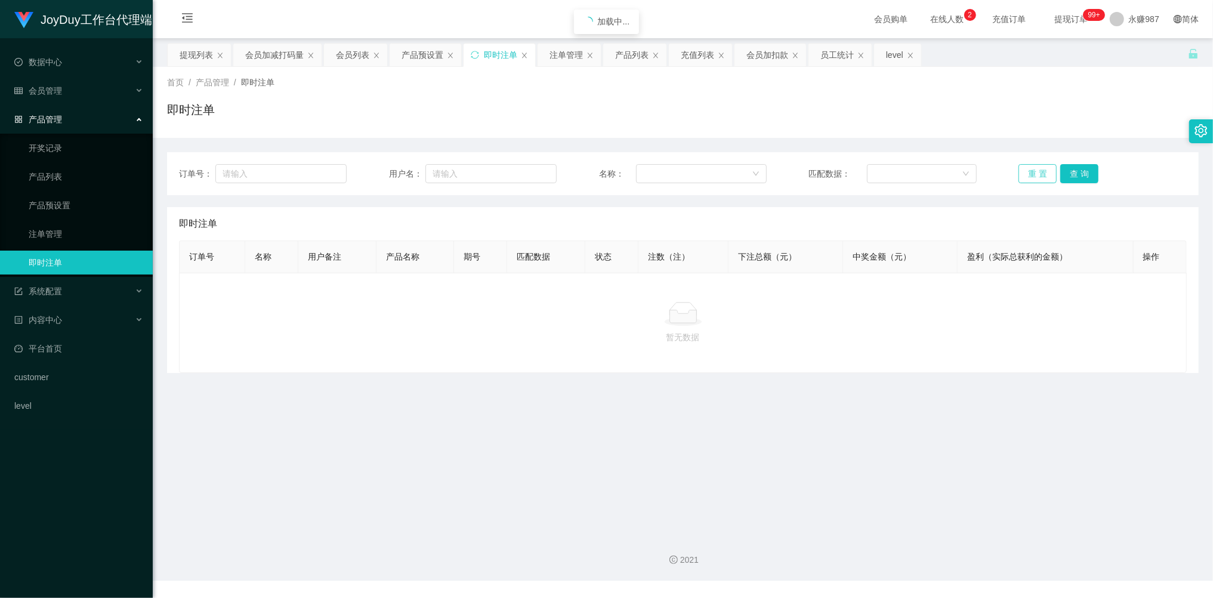
click at [1038, 172] on button "重 置" at bounding box center [1037, 173] width 38 height 19
drag, startPoint x: 73, startPoint y: 70, endPoint x: 67, endPoint y: 74, distance: 6.8
click at [73, 70] on div "数据中心" at bounding box center [76, 62] width 153 height 24
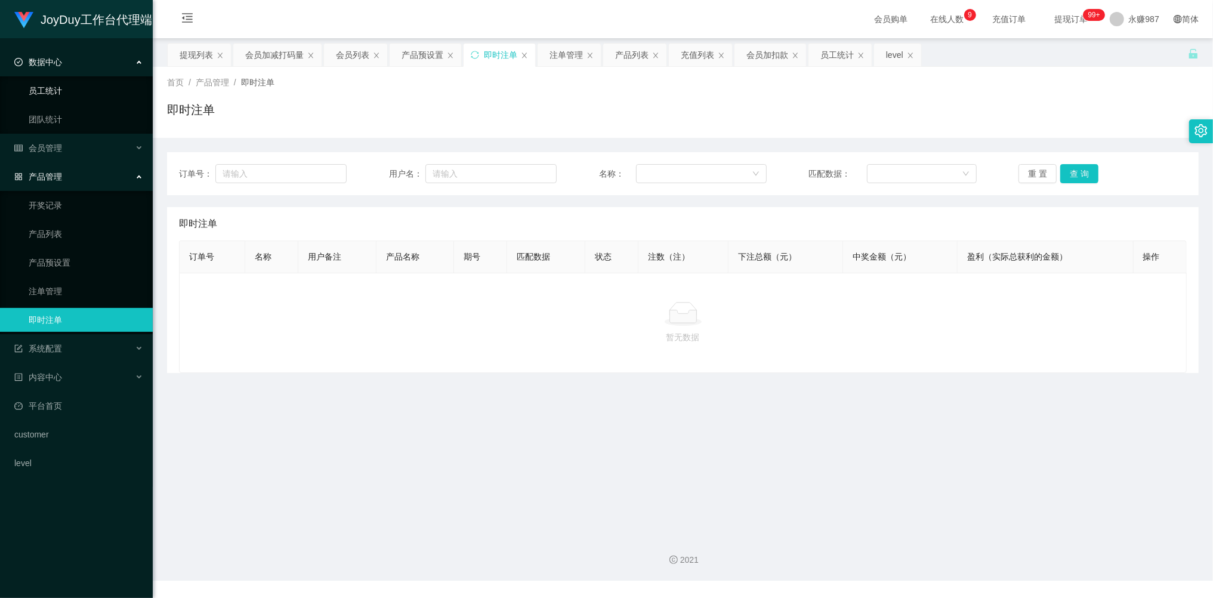
click at [63, 81] on link "员工统计" at bounding box center [86, 91] width 115 height 24
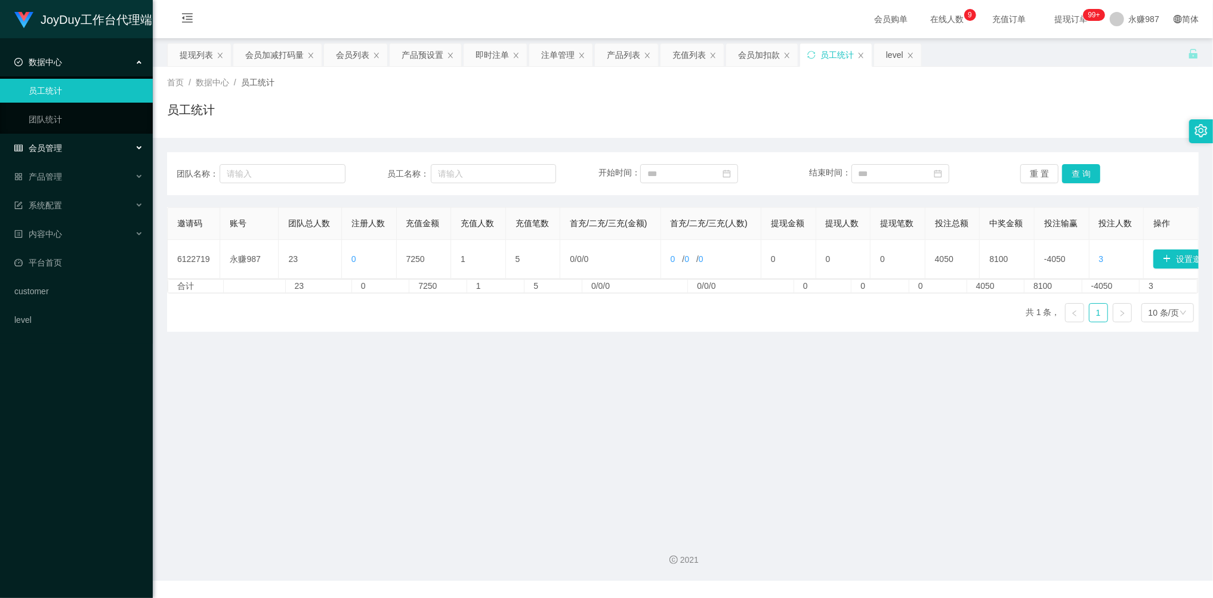
click at [72, 152] on div "会员管理" at bounding box center [76, 148] width 153 height 24
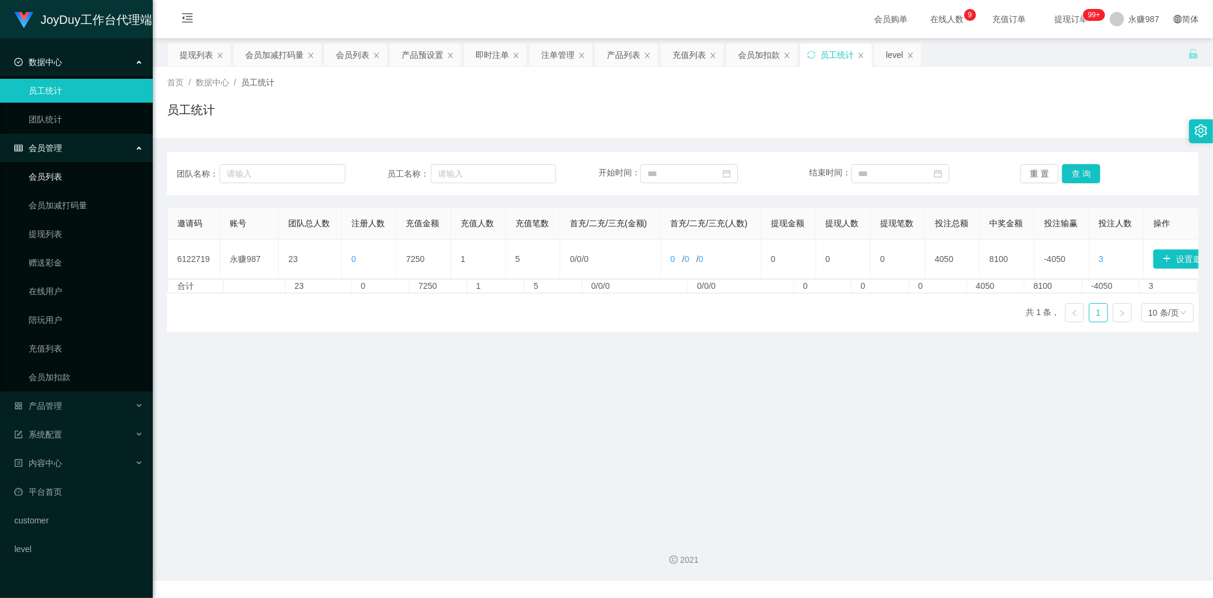
click at [66, 172] on link "会员列表" at bounding box center [86, 177] width 115 height 24
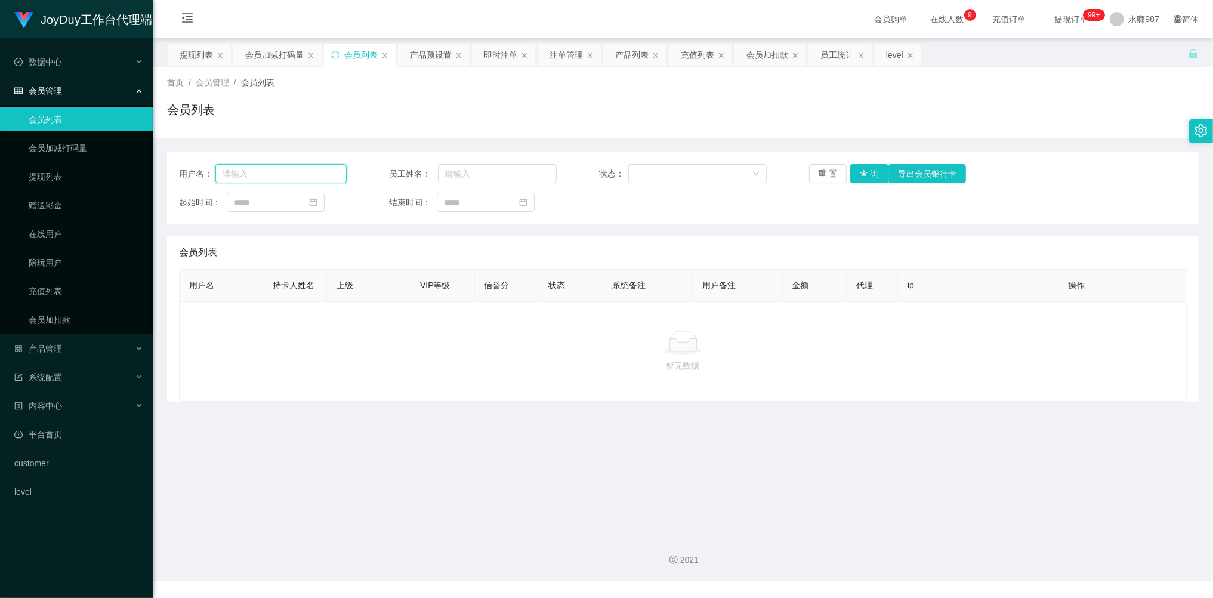
click at [280, 169] on input "text" at bounding box center [280, 173] width 131 height 19
paste input "Luck9201"
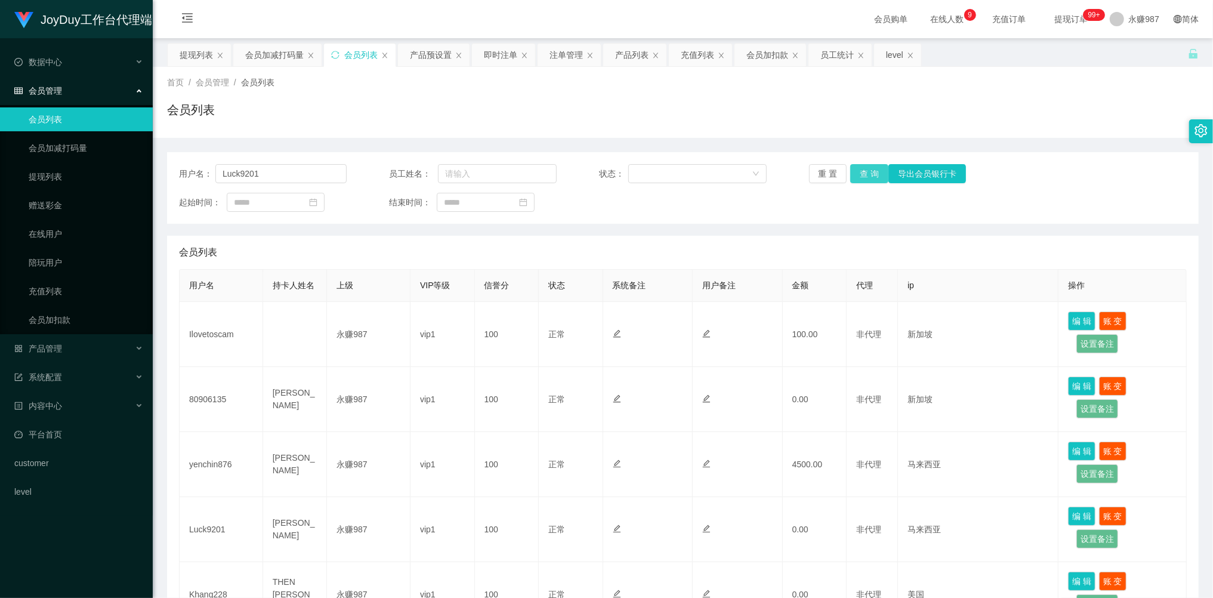
click at [869, 168] on button "查 询" at bounding box center [869, 173] width 38 height 19
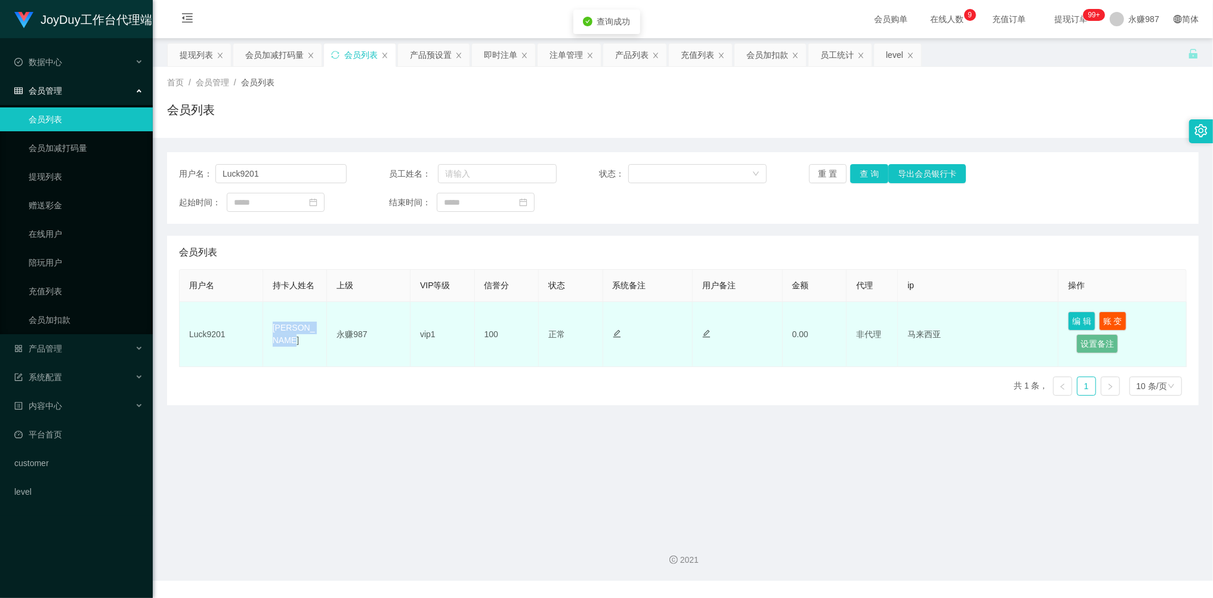
drag, startPoint x: 301, startPoint y: 344, endPoint x: 264, endPoint y: 330, distance: 39.4
click at [264, 330] on td "[PERSON_NAME]" at bounding box center [295, 334] width 64 height 65
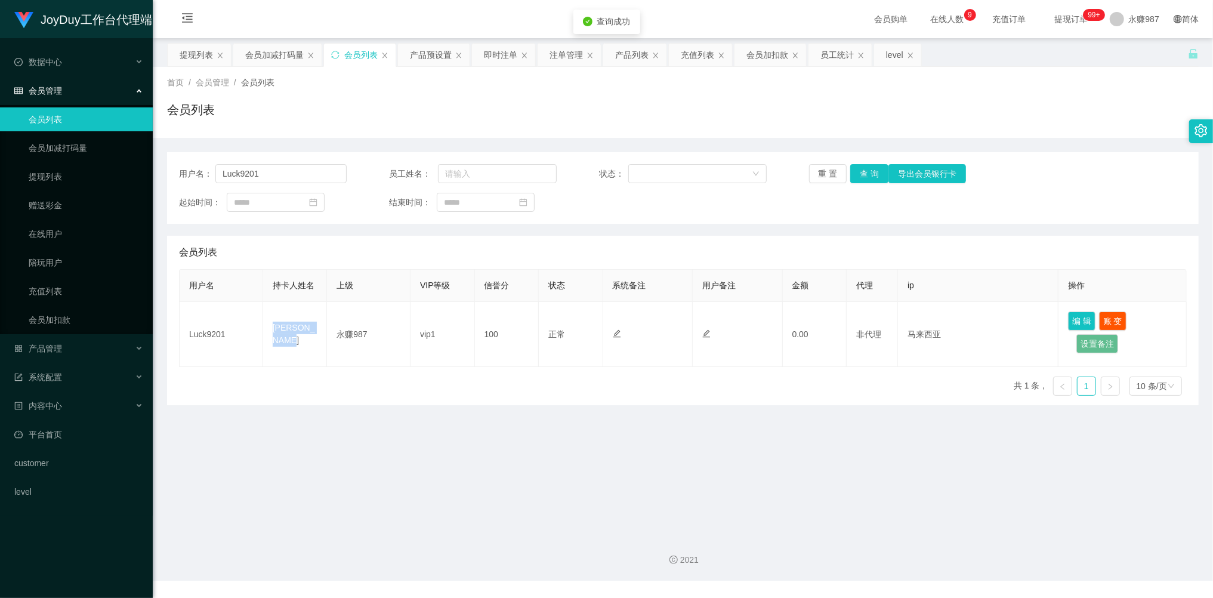
copy td "[PERSON_NAME]"
drag, startPoint x: 301, startPoint y: 172, endPoint x: 174, endPoint y: 172, distance: 127.1
click at [174, 172] on div "用户名： Luck9201 员工姓名： 状态： 重 置 查 询 导出会员银行卡 起始时间： 结束时间：" at bounding box center [682, 188] width 1031 height 72
paste input "yenchin876"
click at [874, 172] on button "查 询" at bounding box center [869, 173] width 38 height 19
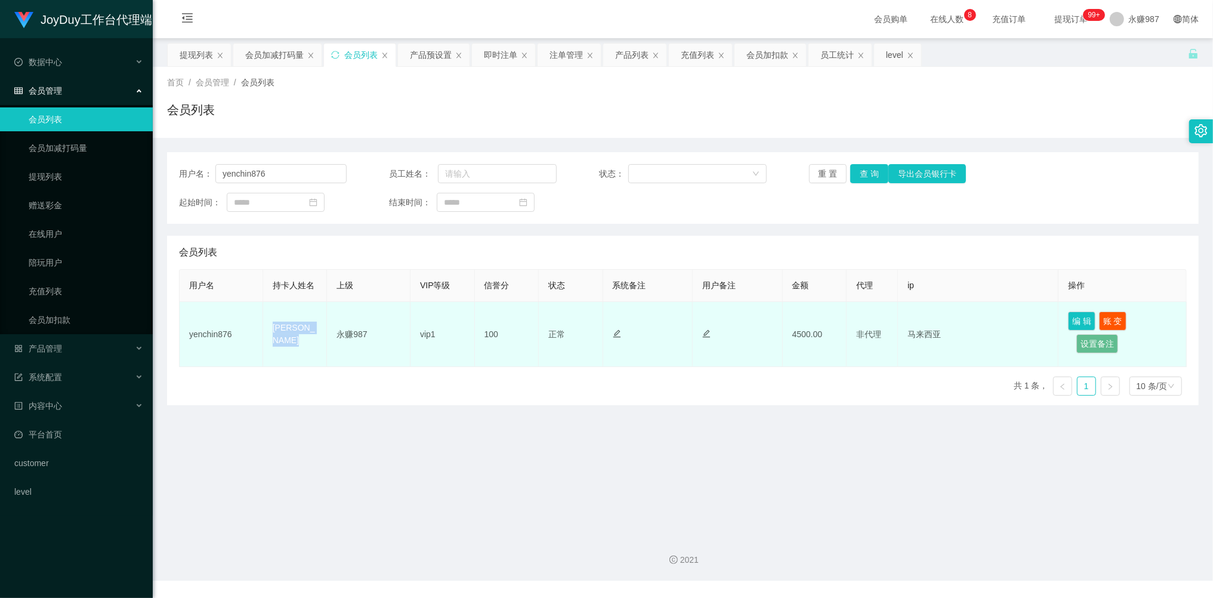
drag, startPoint x: 288, startPoint y: 346, endPoint x: 273, endPoint y: 326, distance: 25.2
click at [273, 326] on td "[PERSON_NAME]" at bounding box center [295, 334] width 64 height 65
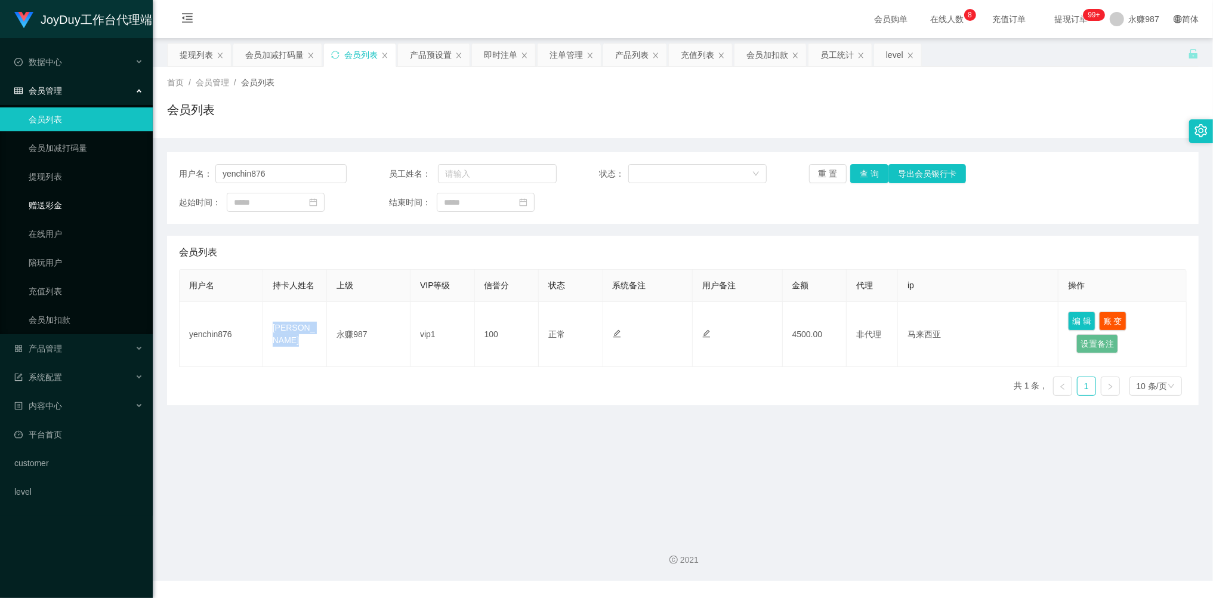
copy td "[PERSON_NAME]"
drag, startPoint x: 278, startPoint y: 170, endPoint x: 162, endPoint y: 163, distance: 115.9
click at [162, 163] on main "关闭左侧 关闭右侧 关闭其它 刷新页面 提现列表 会员加减打码量 会员列表 产品预设置 即时注单 注单管理 产品列表 充值列表 会员加扣款 员工统计 leve…" at bounding box center [683, 281] width 1060 height 487
paste input "JasmineB"
type input "JasmineB"
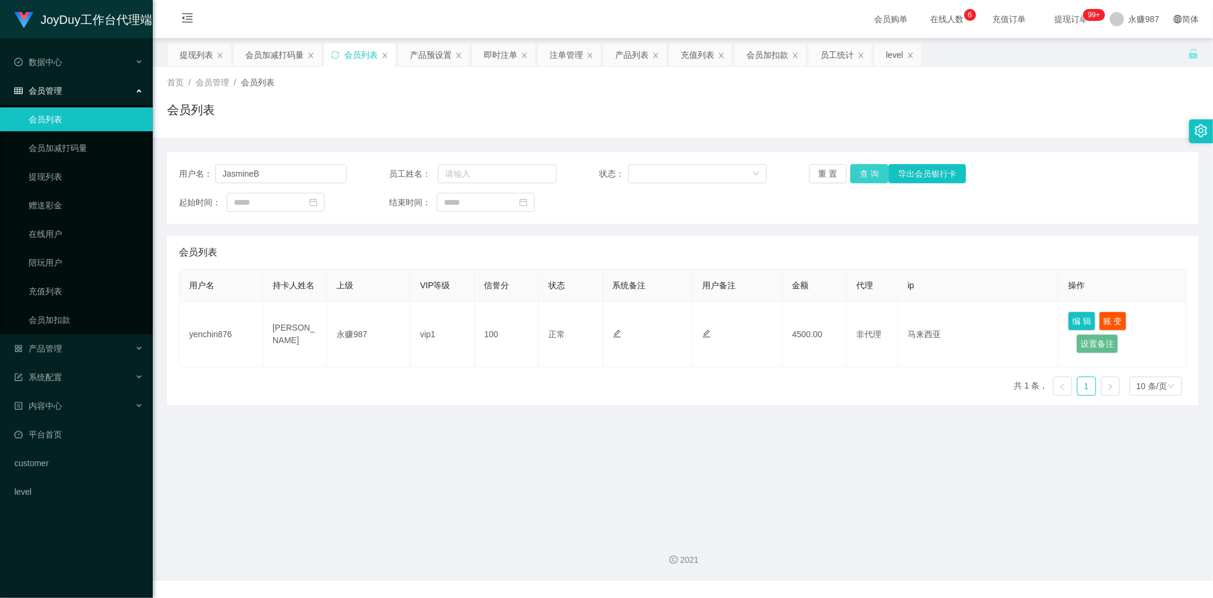
click at [860, 170] on button "查 询" at bounding box center [869, 173] width 38 height 19
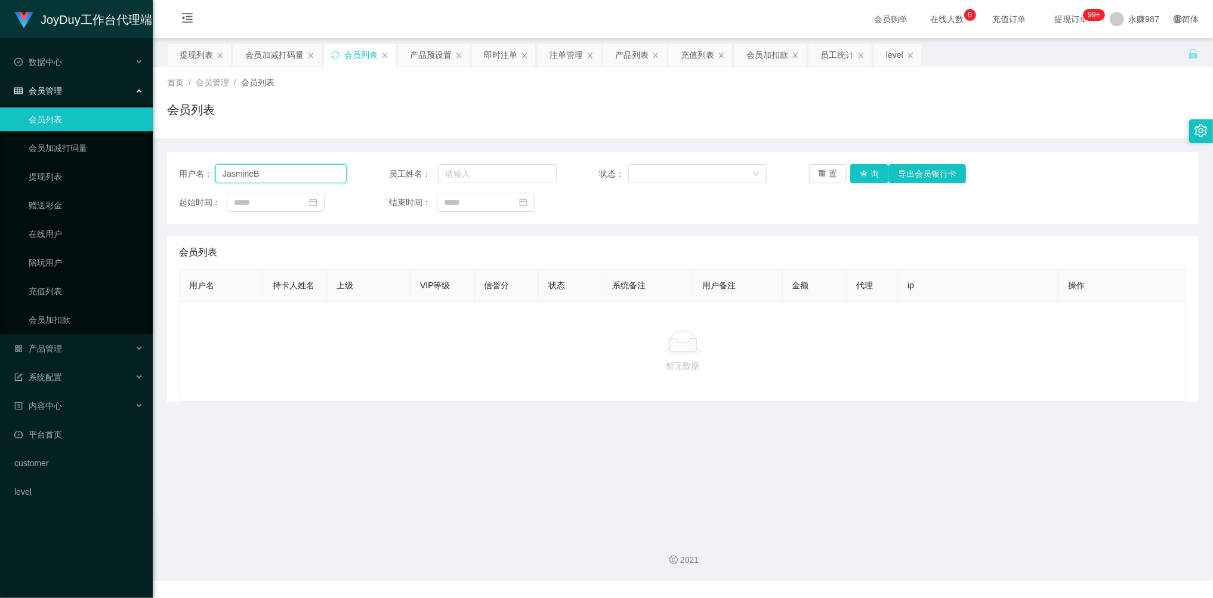
drag, startPoint x: 276, startPoint y: 180, endPoint x: 179, endPoint y: 177, distance: 96.7
click at [179, 177] on div "用户名： JasmineB" at bounding box center [263, 173] width 168 height 19
click at [62, 344] on div "产品管理" at bounding box center [76, 348] width 153 height 24
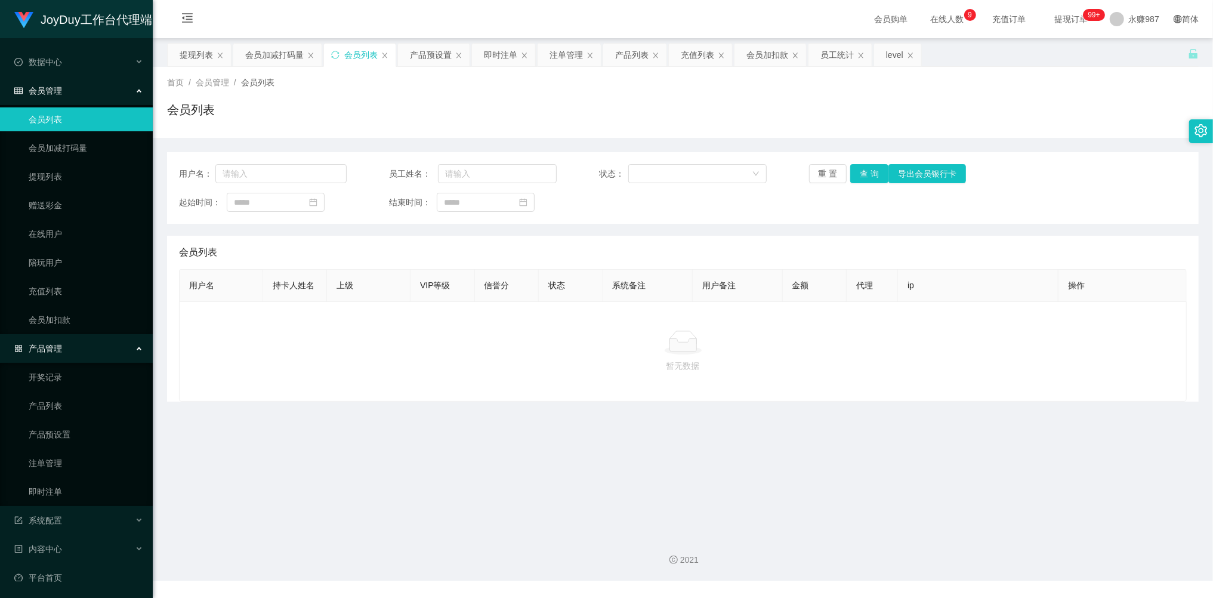
click at [60, 115] on link "会员列表" at bounding box center [86, 119] width 115 height 24
click at [46, 89] on span "会员管理" at bounding box center [38, 91] width 48 height 10
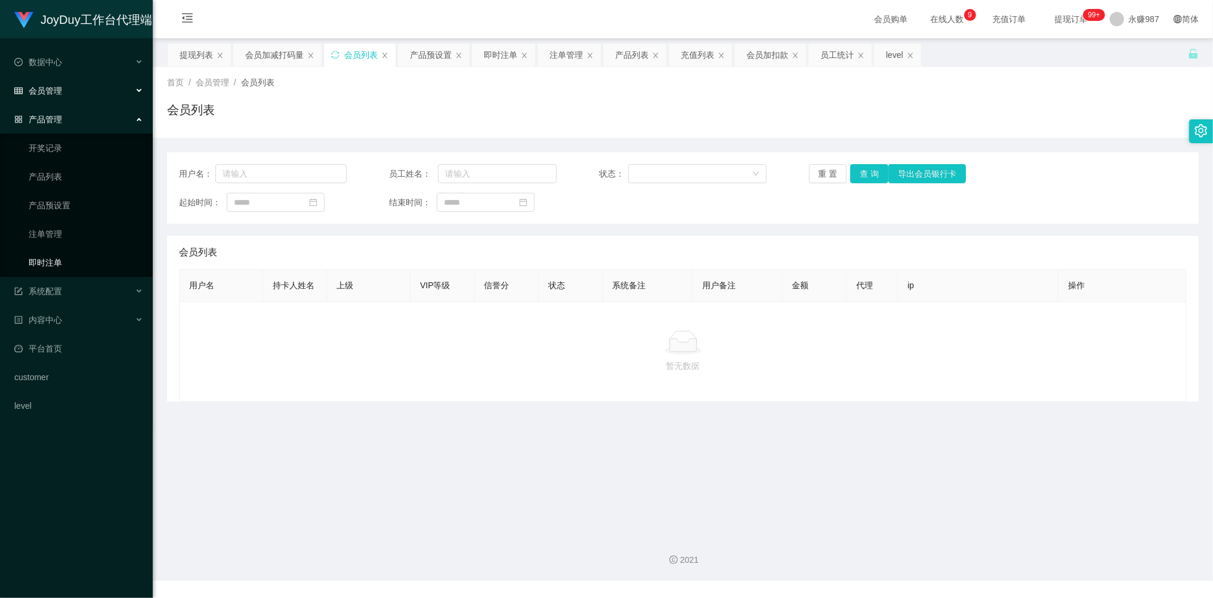
click at [66, 251] on link "即时注单" at bounding box center [86, 263] width 115 height 24
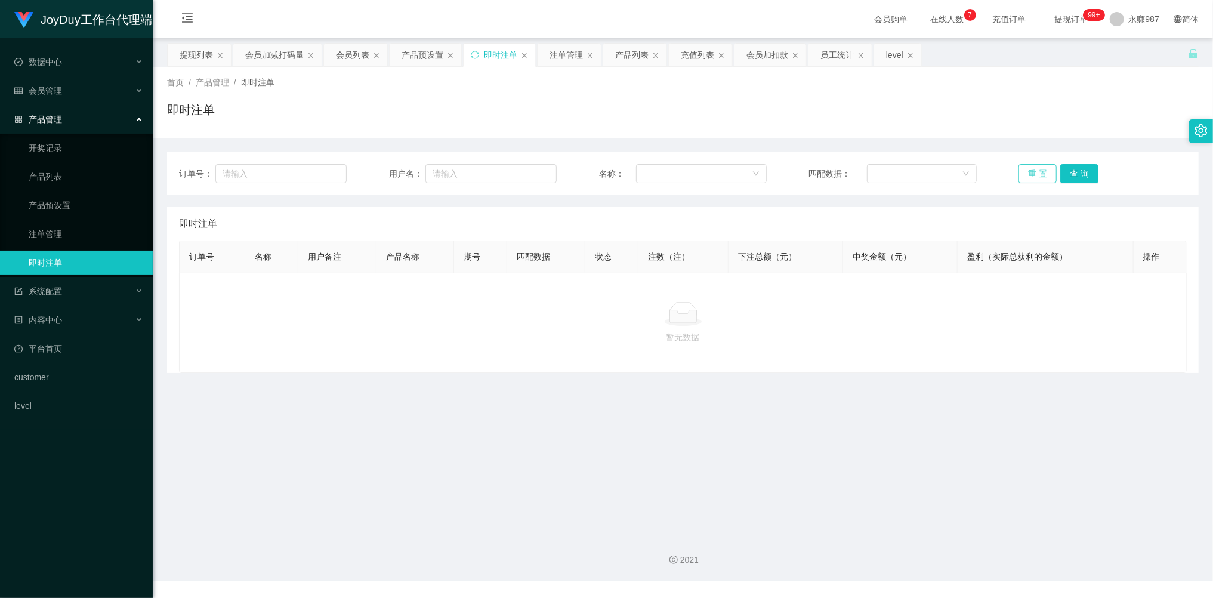
drag, startPoint x: 1012, startPoint y: 174, endPoint x: 1022, endPoint y: 174, distance: 10.1
click at [1018, 174] on button "重 置" at bounding box center [1037, 173] width 38 height 19
click at [1026, 174] on button "重 置" at bounding box center [1037, 173] width 38 height 19
click at [1027, 173] on button "重 置" at bounding box center [1037, 173] width 38 height 19
click at [74, 224] on link "注单管理" at bounding box center [86, 234] width 115 height 24
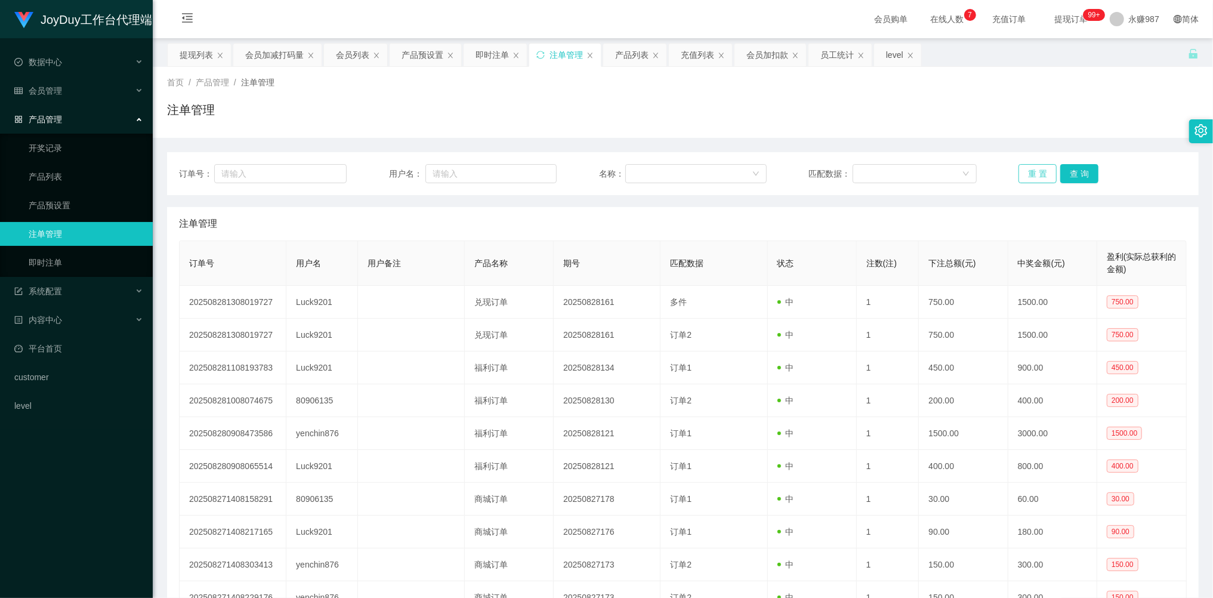
click at [1040, 178] on button "重 置" at bounding box center [1037, 173] width 38 height 19
click at [1040, 177] on button "重 置" at bounding box center [1037, 173] width 38 height 19
